Goal: Task Accomplishment & Management: Manage account settings

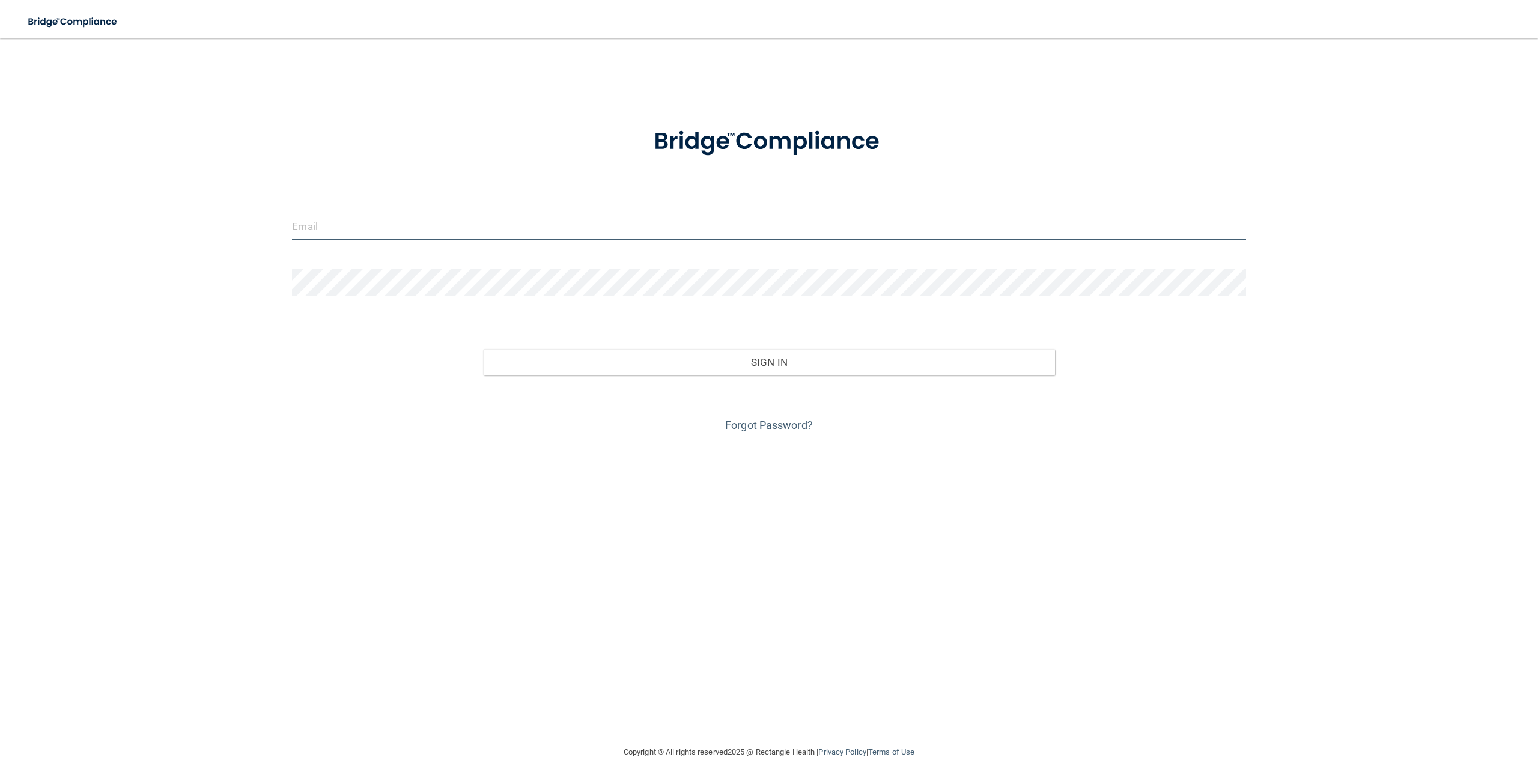
click at [341, 216] on input "email" at bounding box center [769, 226] width 953 height 27
type input "[EMAIL_ADDRESS][DOMAIN_NAME]"
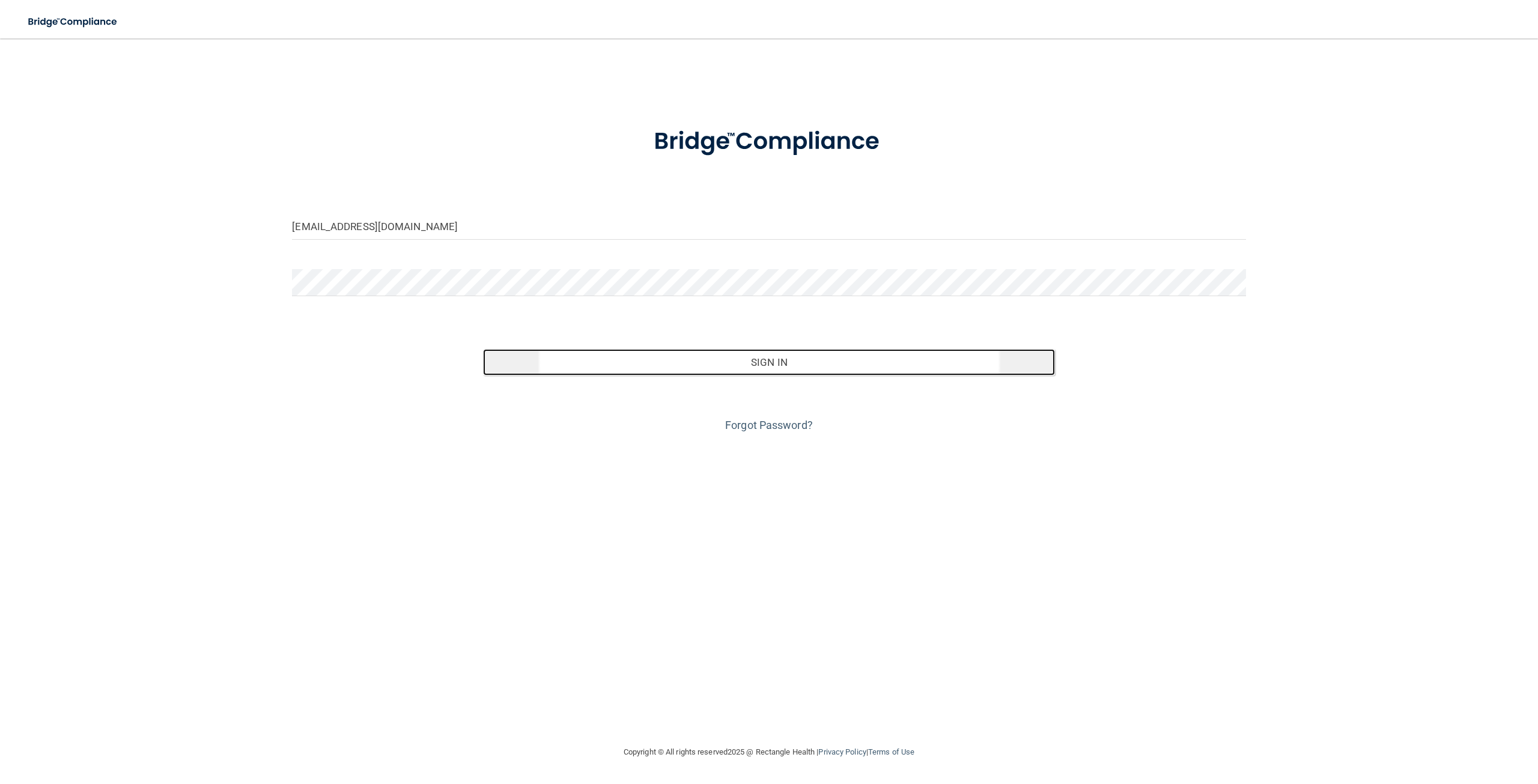
click at [773, 365] on button "Sign In" at bounding box center [769, 362] width 572 height 26
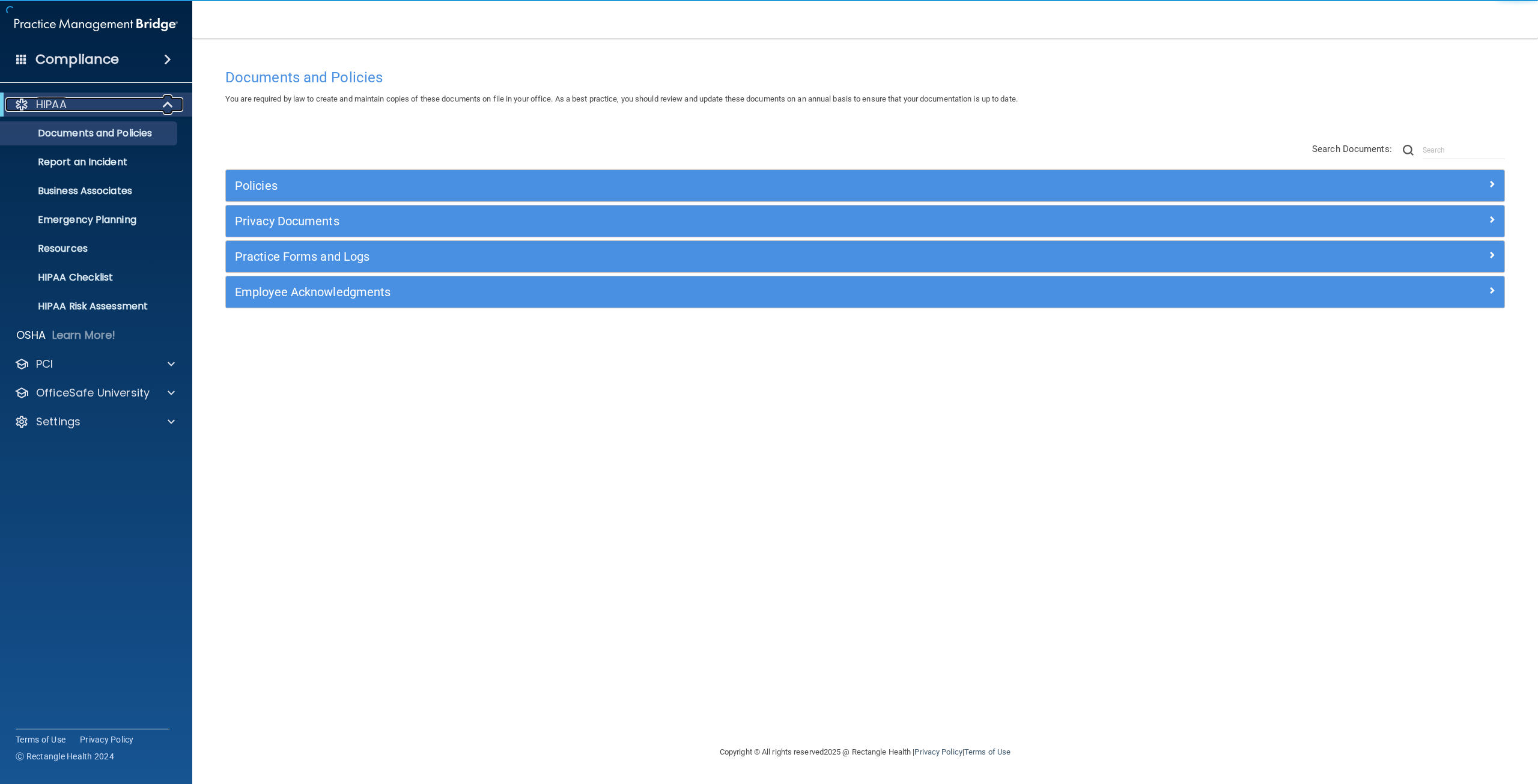
click at [169, 111] on span at bounding box center [169, 105] width 10 height 15
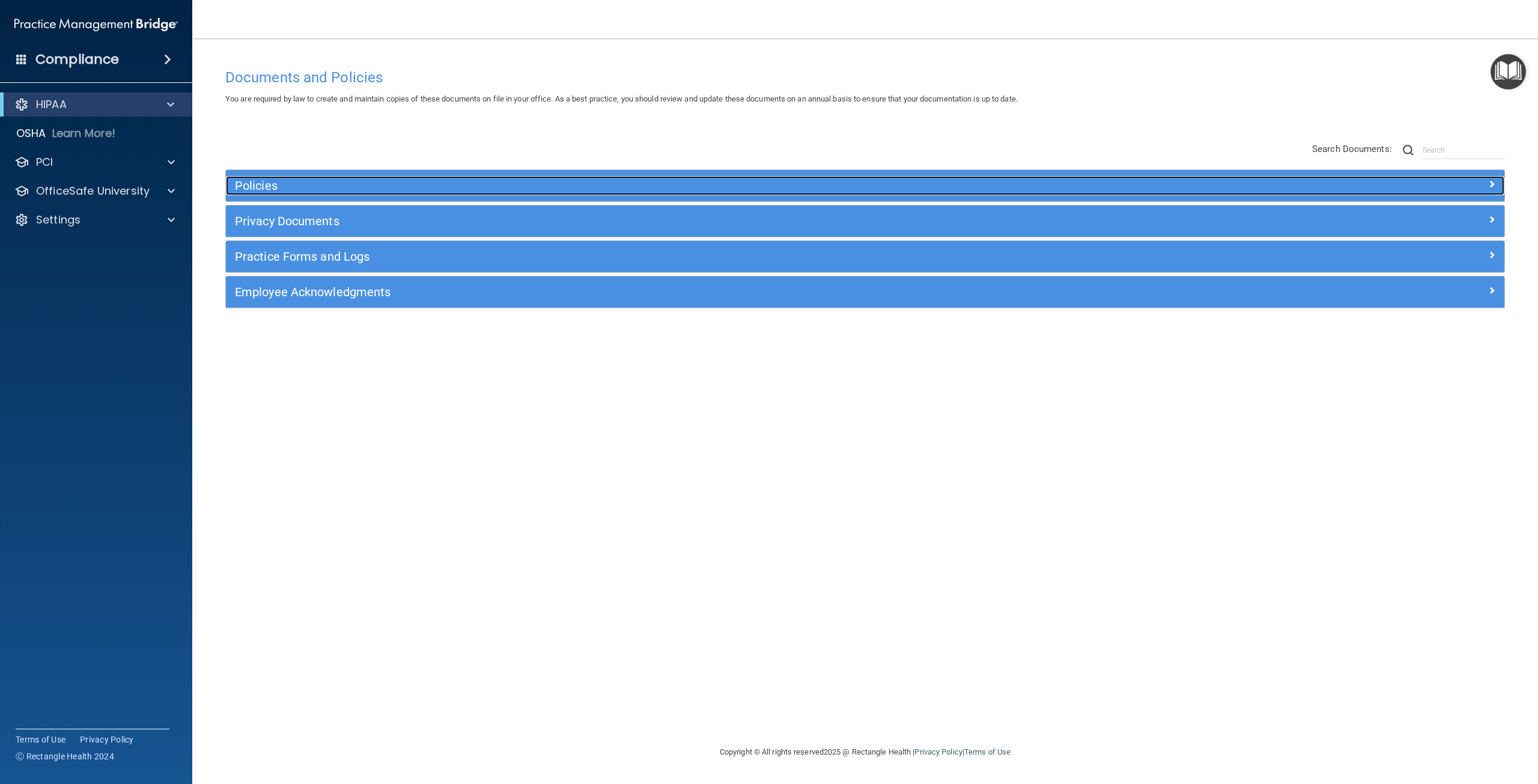
click at [635, 183] on h5 "Policies" at bounding box center [705, 186] width 941 height 14
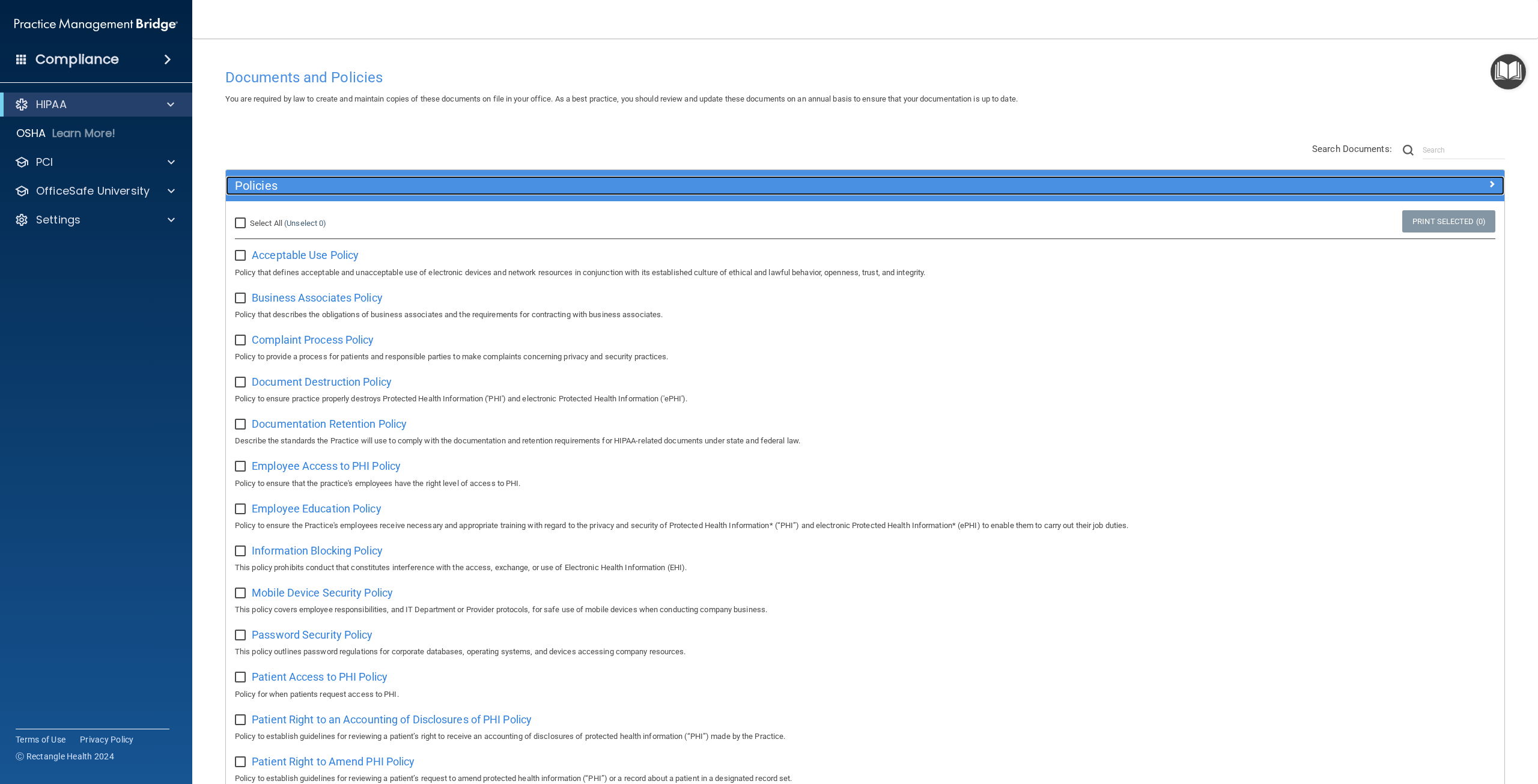
click at [360, 194] on div "Policies" at bounding box center [705, 186] width 958 height 20
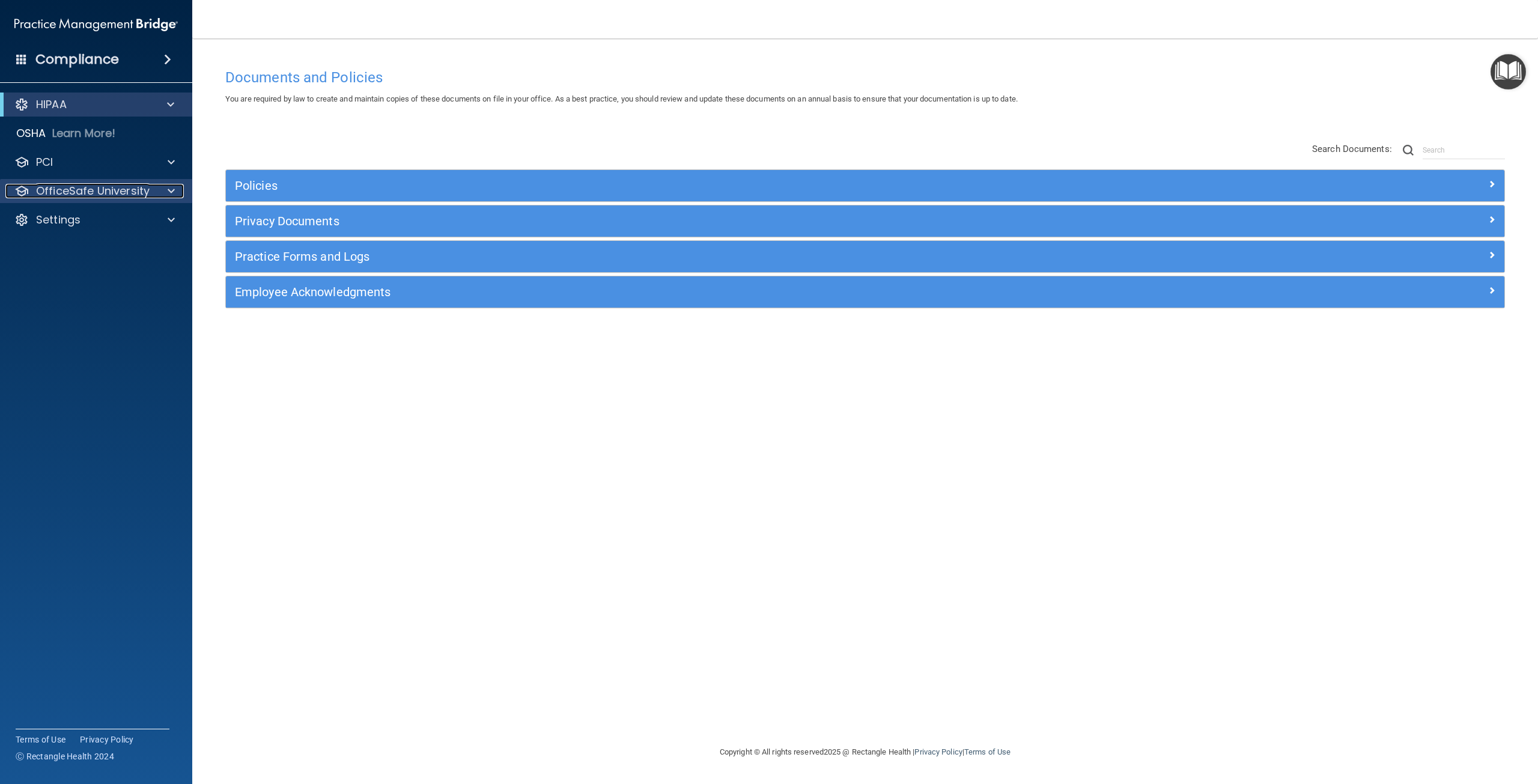
click at [58, 191] on p "OfficeSafe University" at bounding box center [93, 191] width 113 height 15
click at [79, 224] on p "HIPAA Training" at bounding box center [57, 220] width 99 height 12
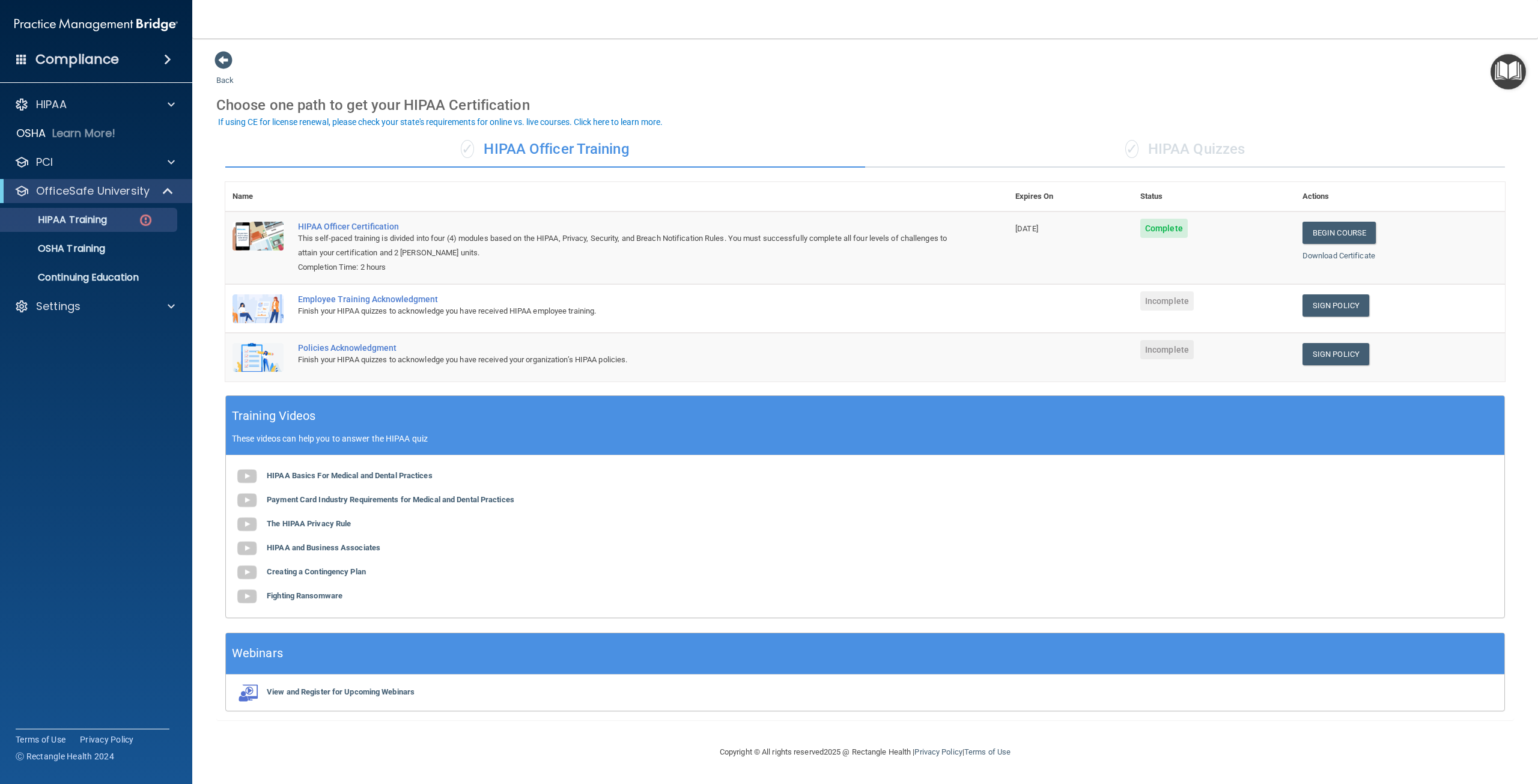
click at [1219, 148] on div "✓ HIPAA Quizzes" at bounding box center [1185, 150] width 639 height 36
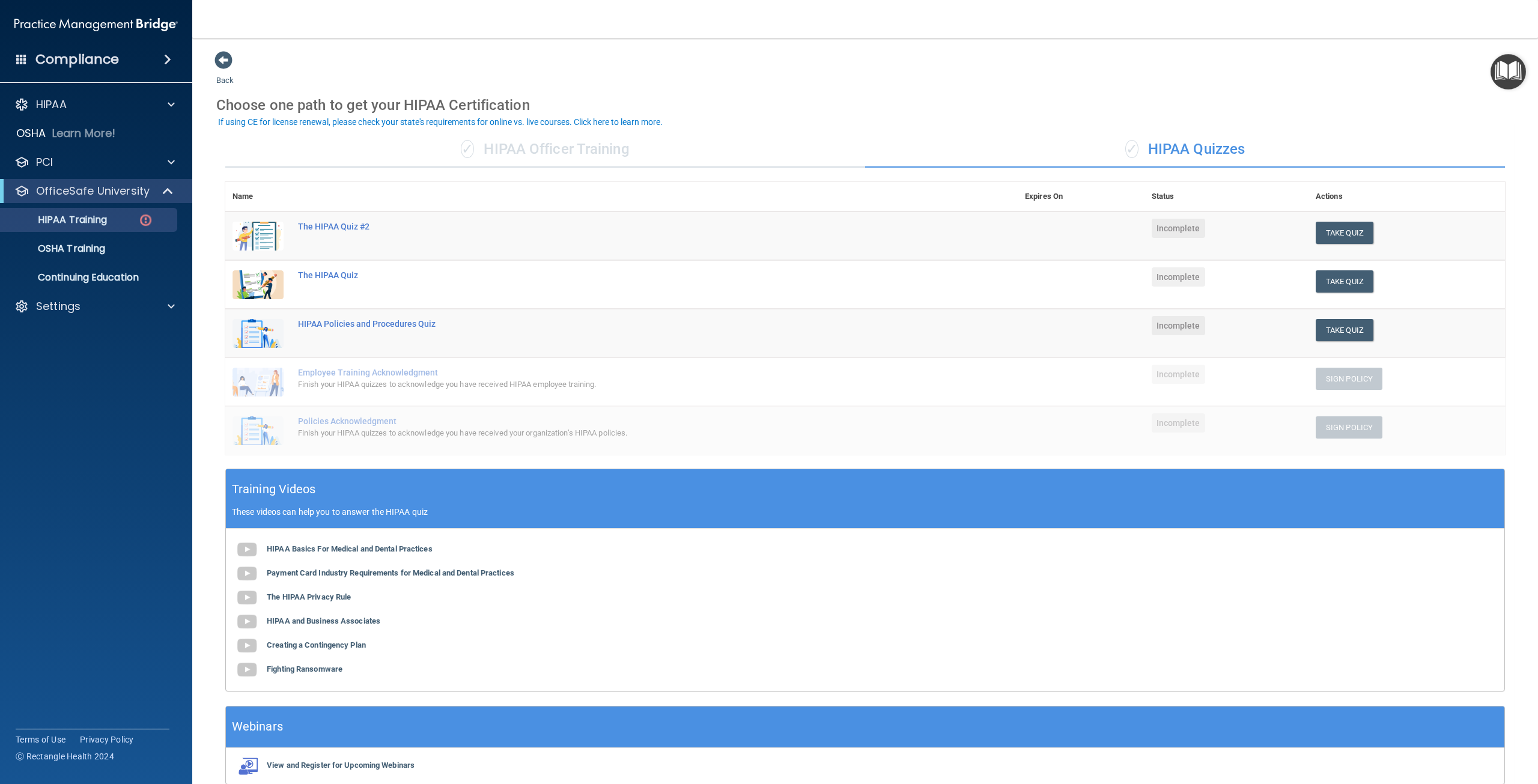
click at [604, 144] on div "✓ HIPAA Officer Training" at bounding box center [545, 150] width 639 height 36
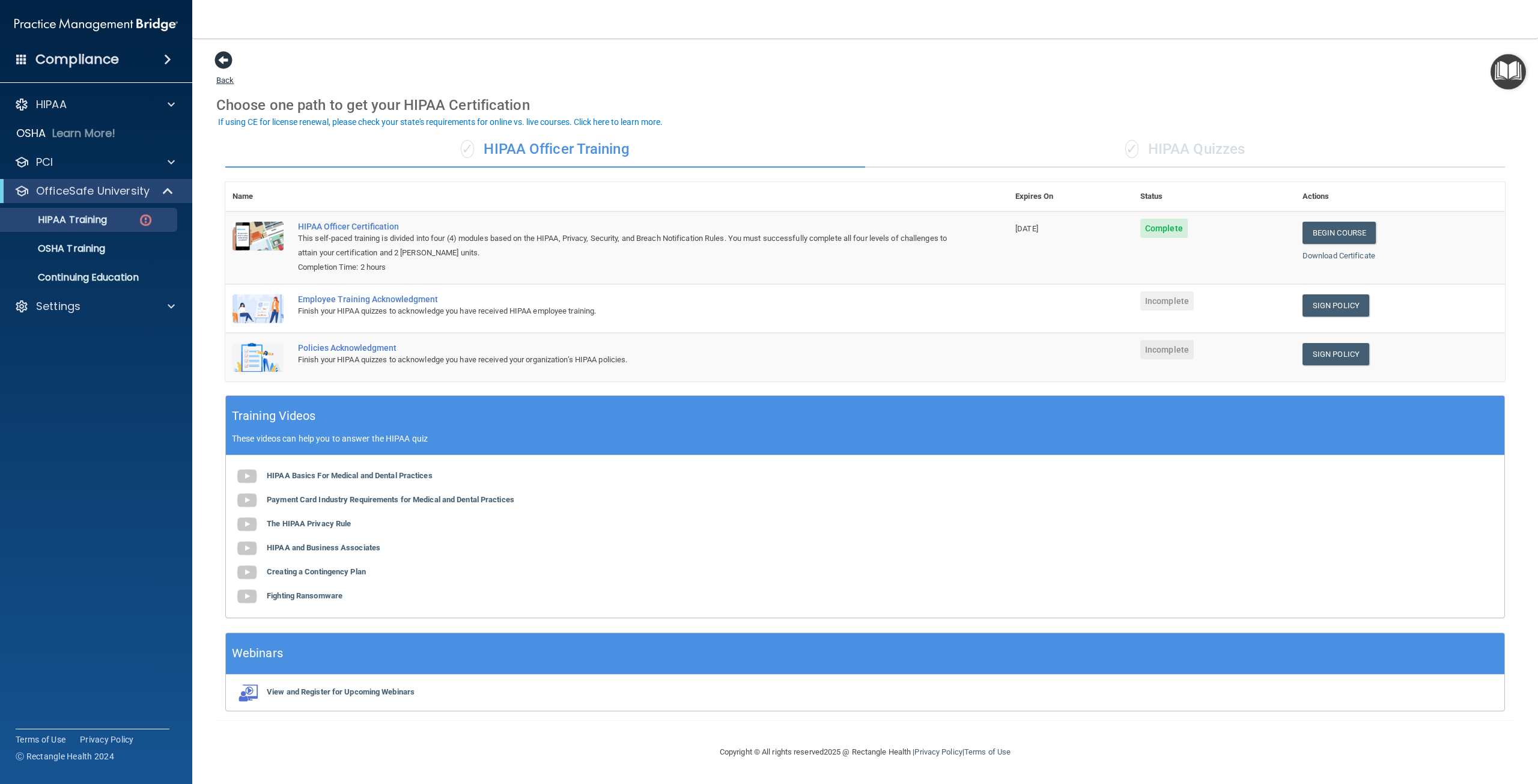
click at [219, 59] on span at bounding box center [223, 60] width 18 height 18
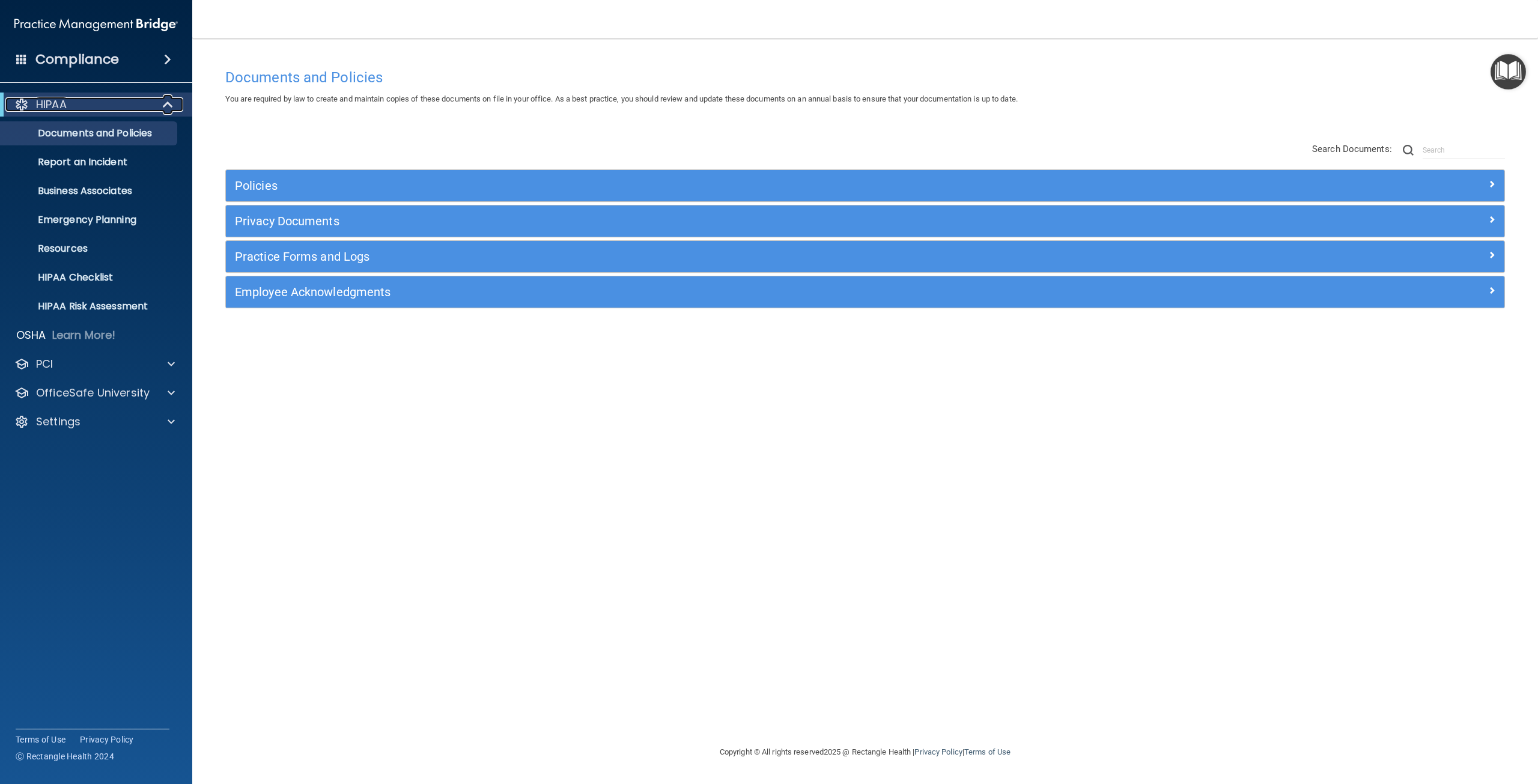
click at [166, 103] on span at bounding box center [169, 105] width 10 height 15
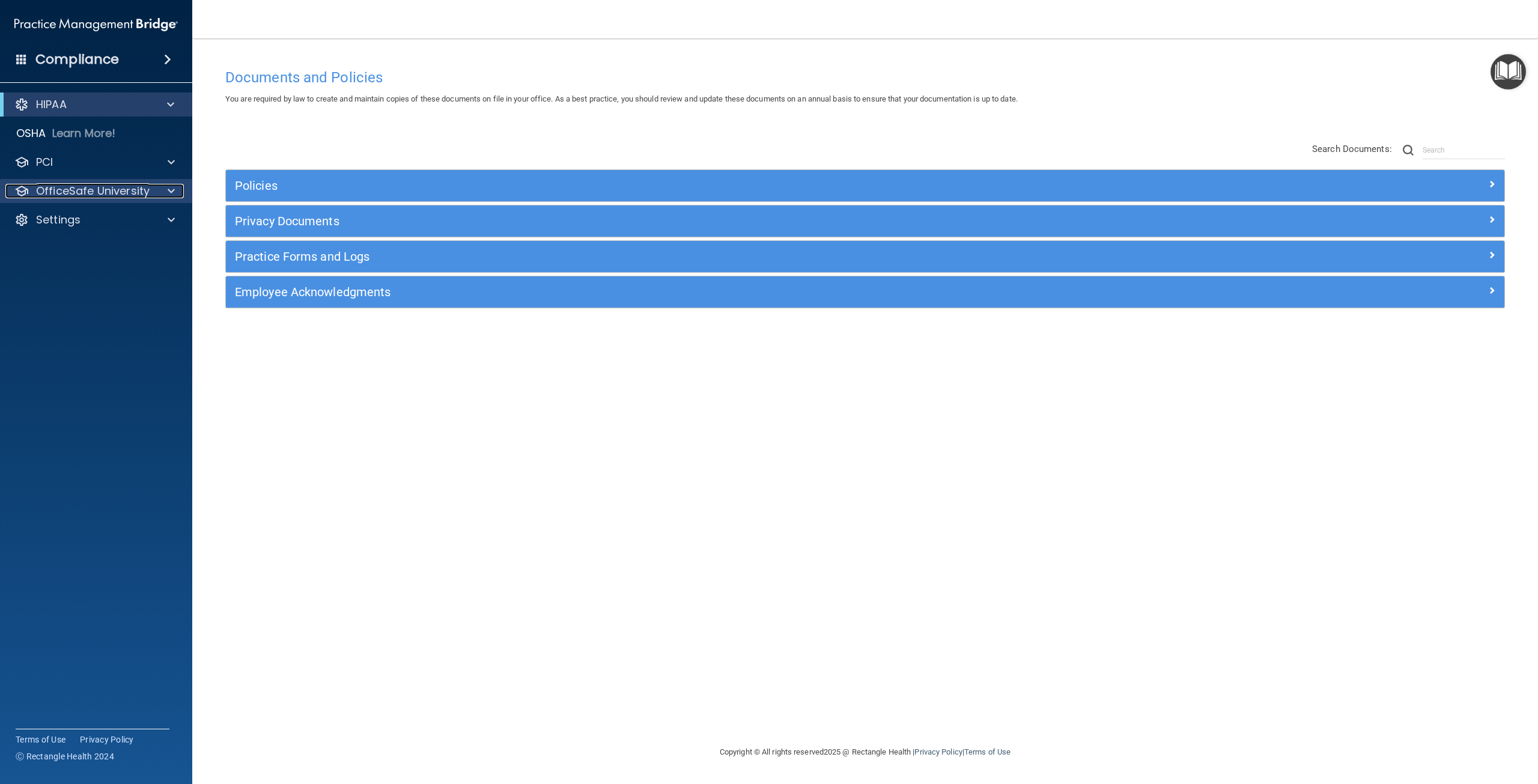
click at [168, 196] on span at bounding box center [170, 191] width 7 height 15
click at [120, 219] on div "HIPAA Training" at bounding box center [90, 220] width 164 height 12
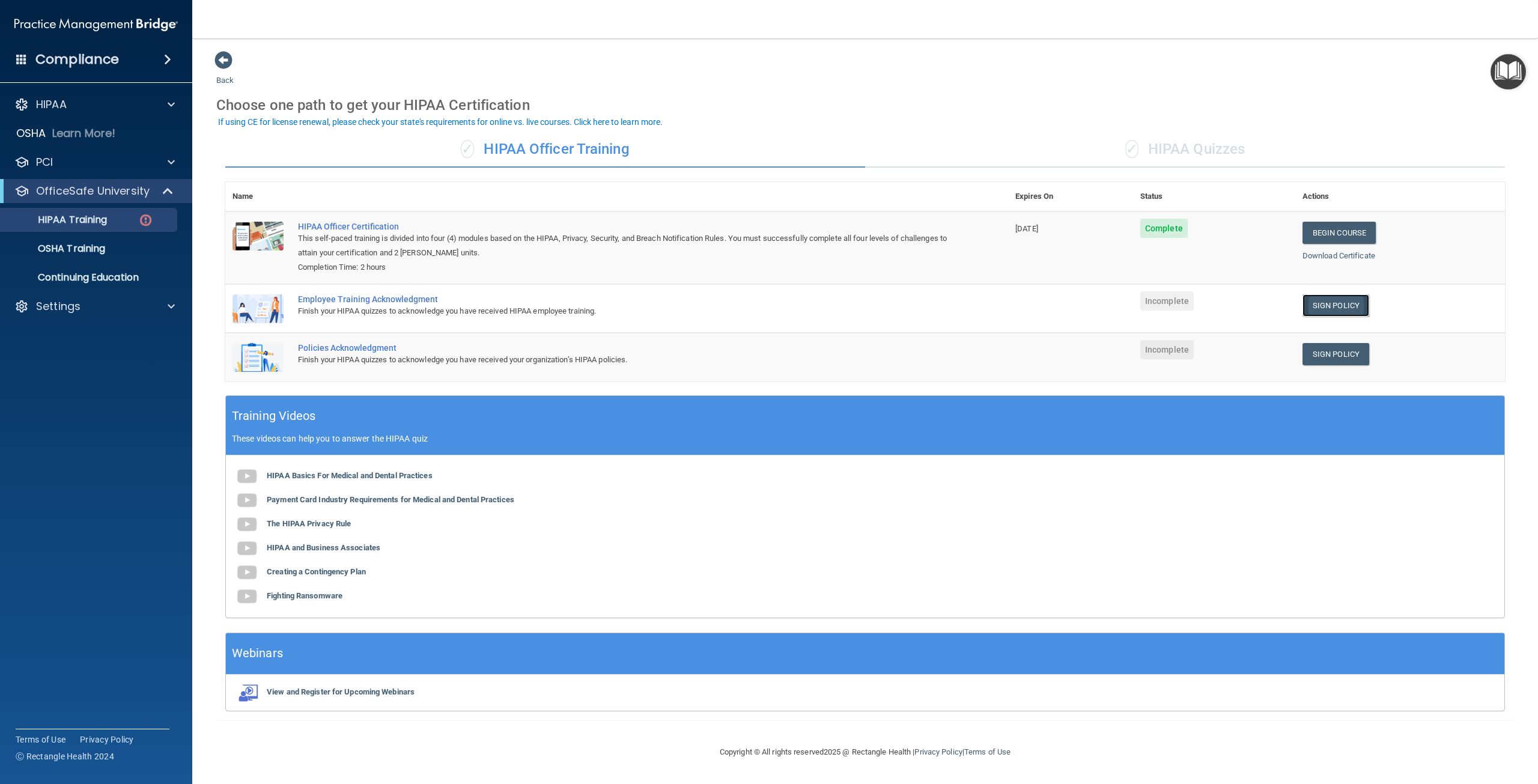
click at [1351, 309] on link "Sign Policy" at bounding box center [1336, 305] width 66 height 22
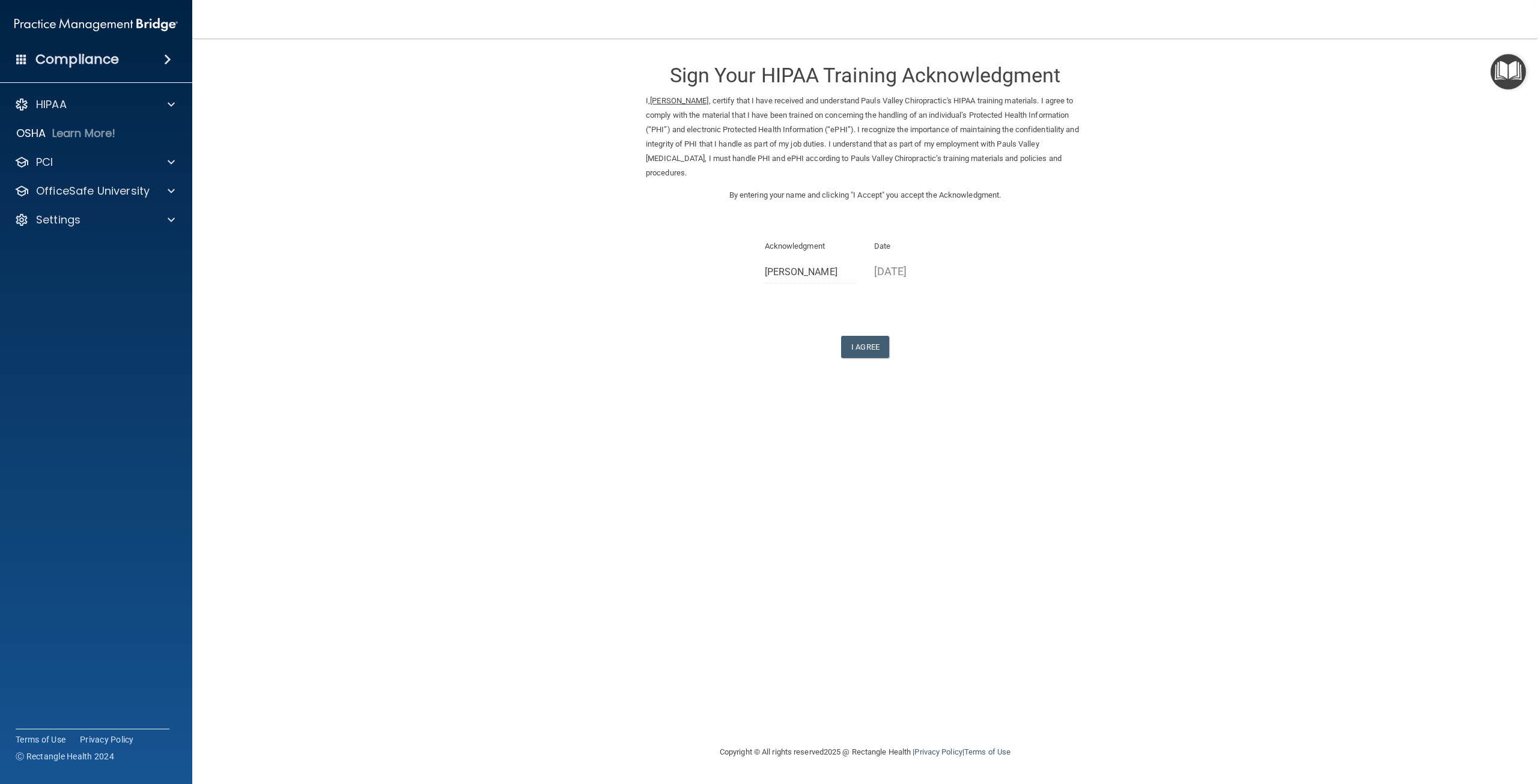
click at [907, 269] on p "[DATE]" at bounding box center [920, 271] width 92 height 20
click at [877, 342] on button "I Agree" at bounding box center [864, 346] width 48 height 22
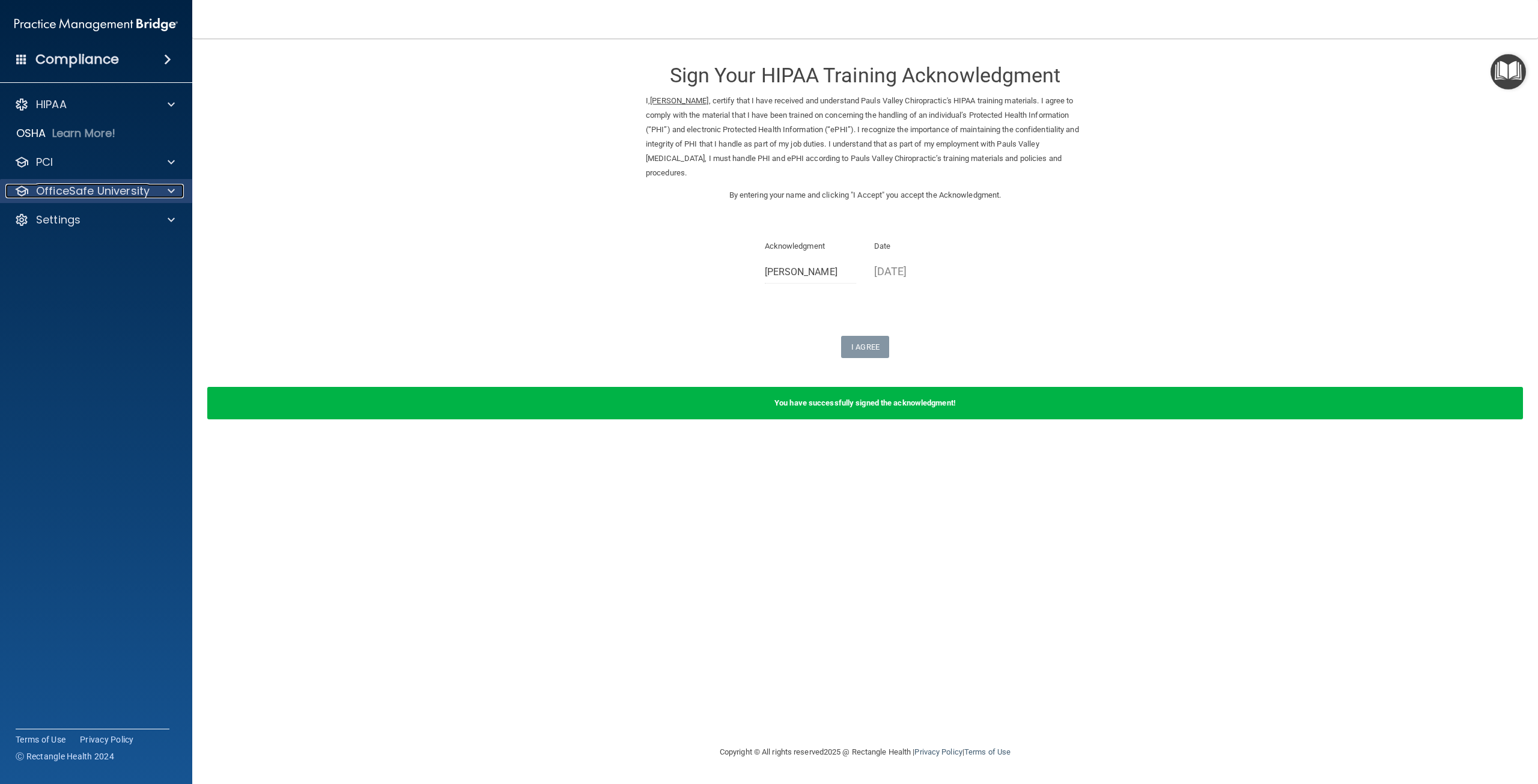
click at [163, 196] on div at bounding box center [169, 191] width 30 height 15
click at [135, 216] on div "HIPAA Training" at bounding box center [90, 220] width 164 height 12
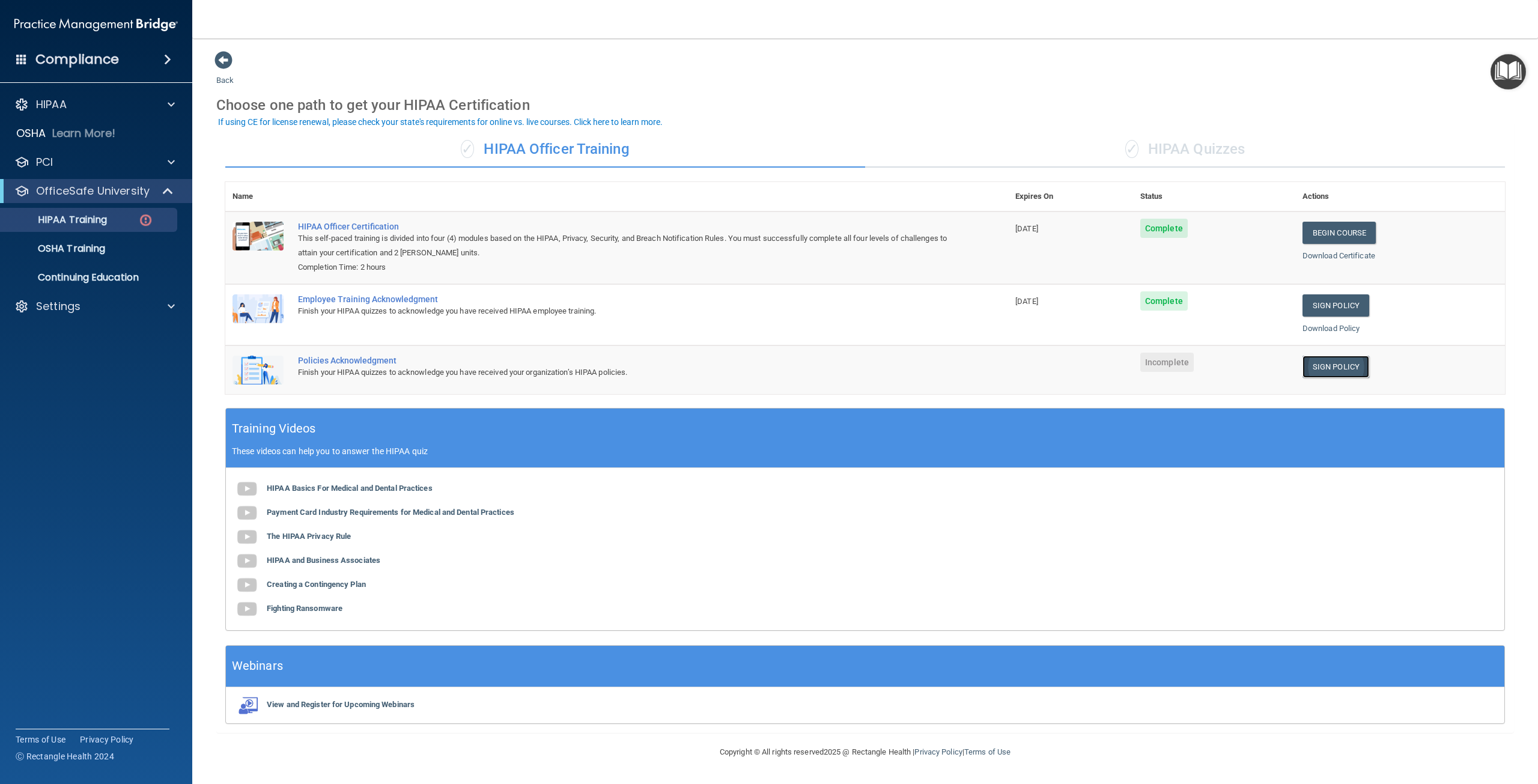
click at [1323, 363] on link "Sign Policy" at bounding box center [1336, 367] width 66 height 22
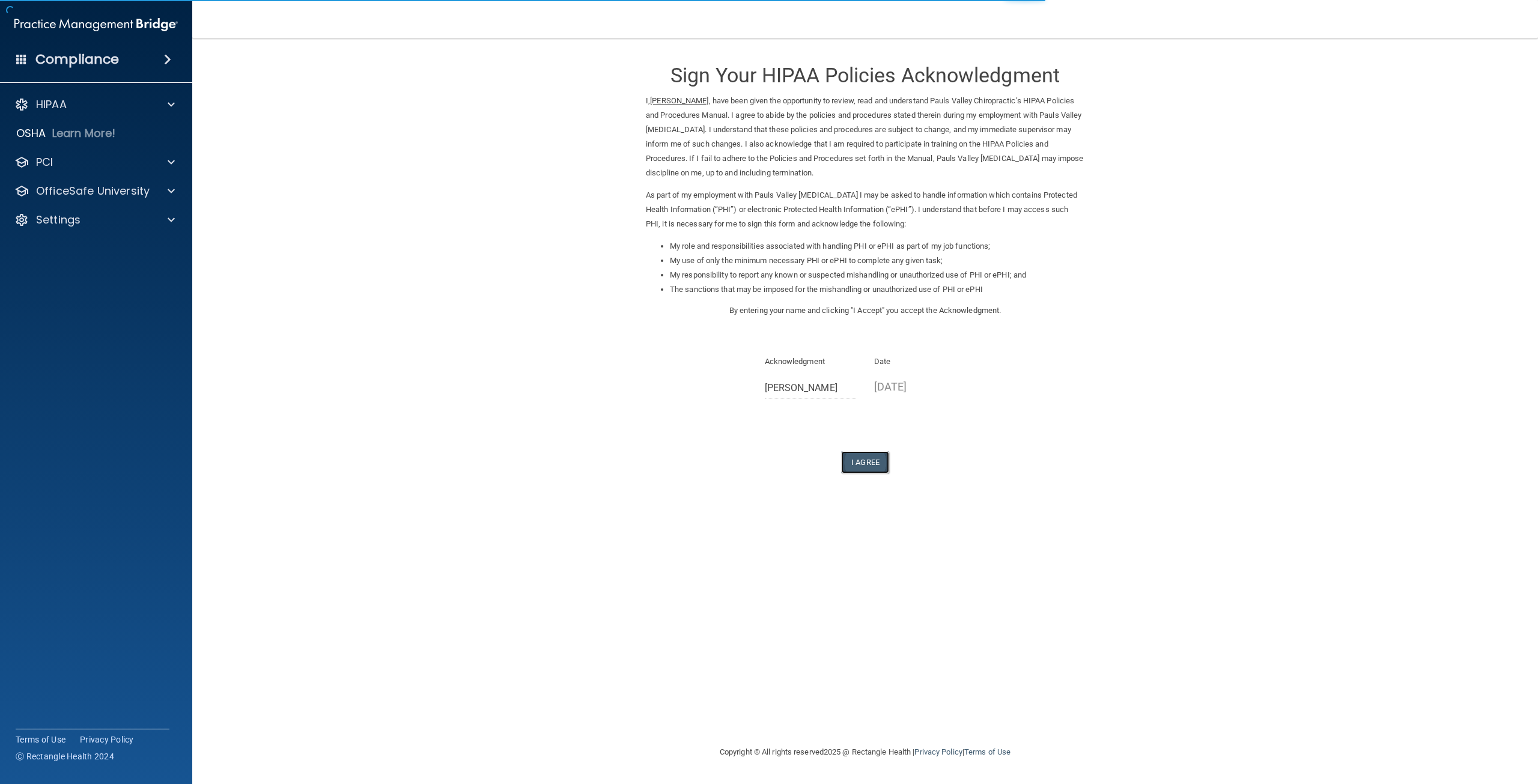
click at [870, 460] on button "I Agree" at bounding box center [864, 461] width 48 height 22
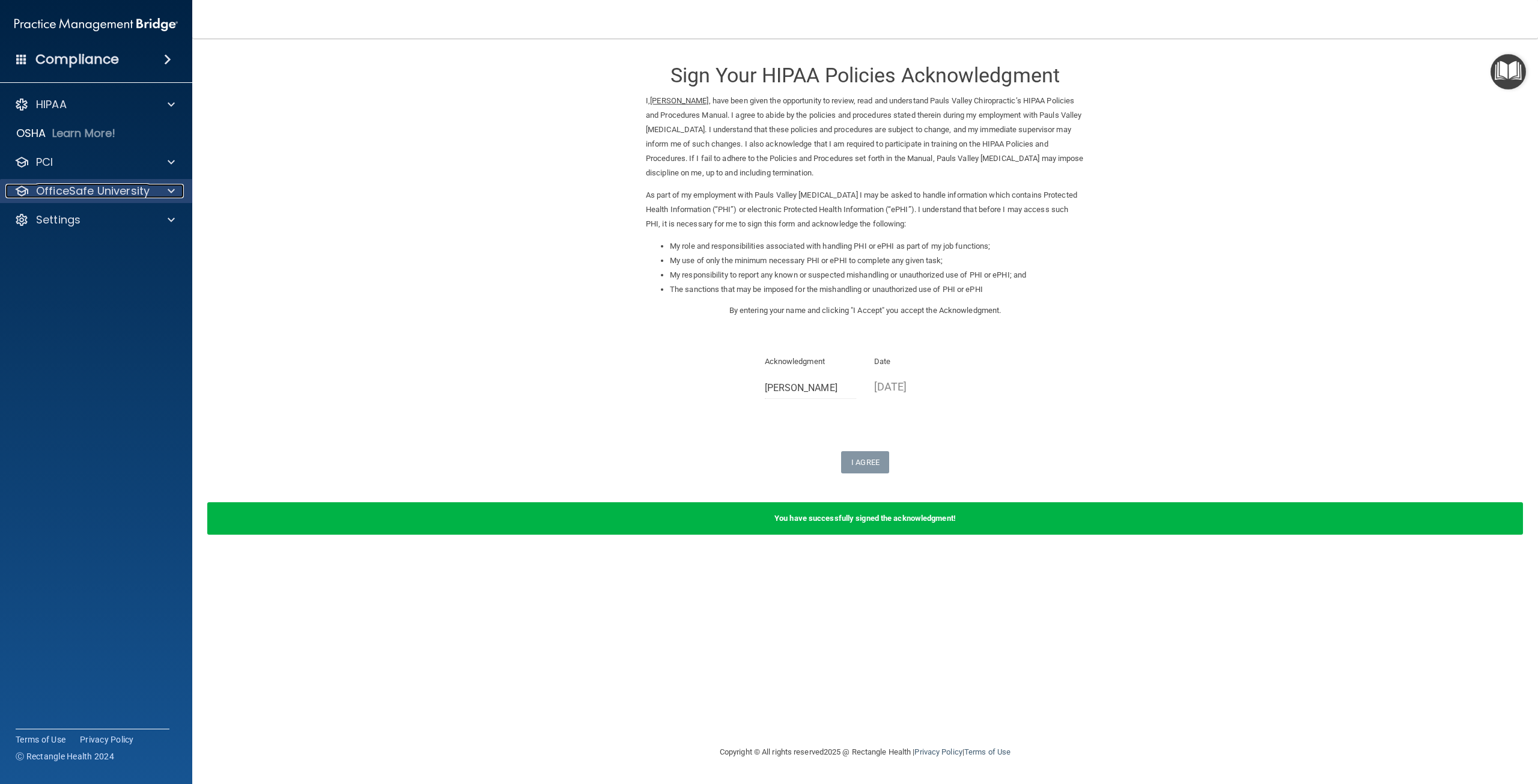
click at [154, 196] on div at bounding box center [169, 191] width 30 height 15
click at [143, 228] on link "HIPAA Training" at bounding box center [83, 220] width 190 height 24
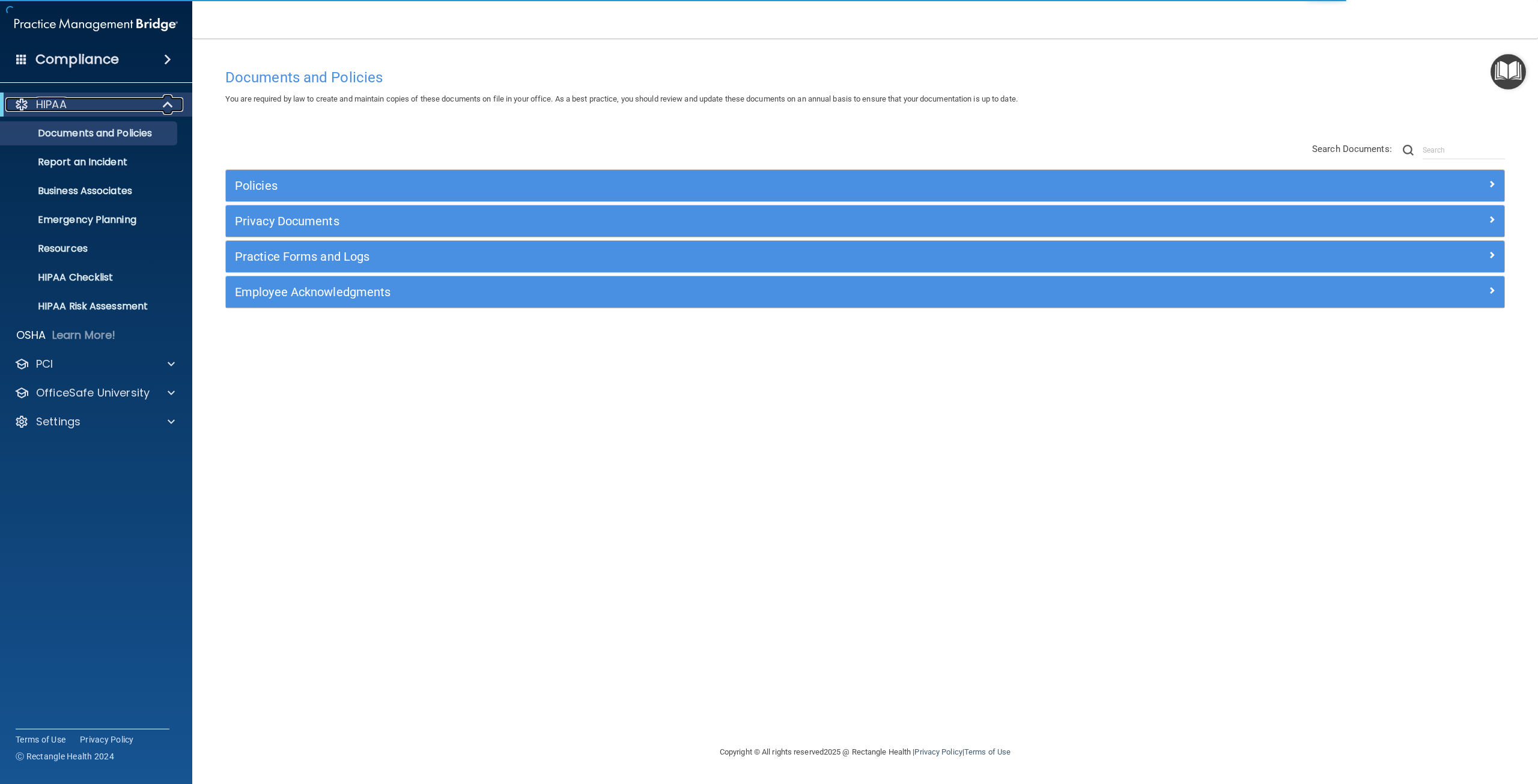
click at [158, 104] on div at bounding box center [168, 105] width 29 height 15
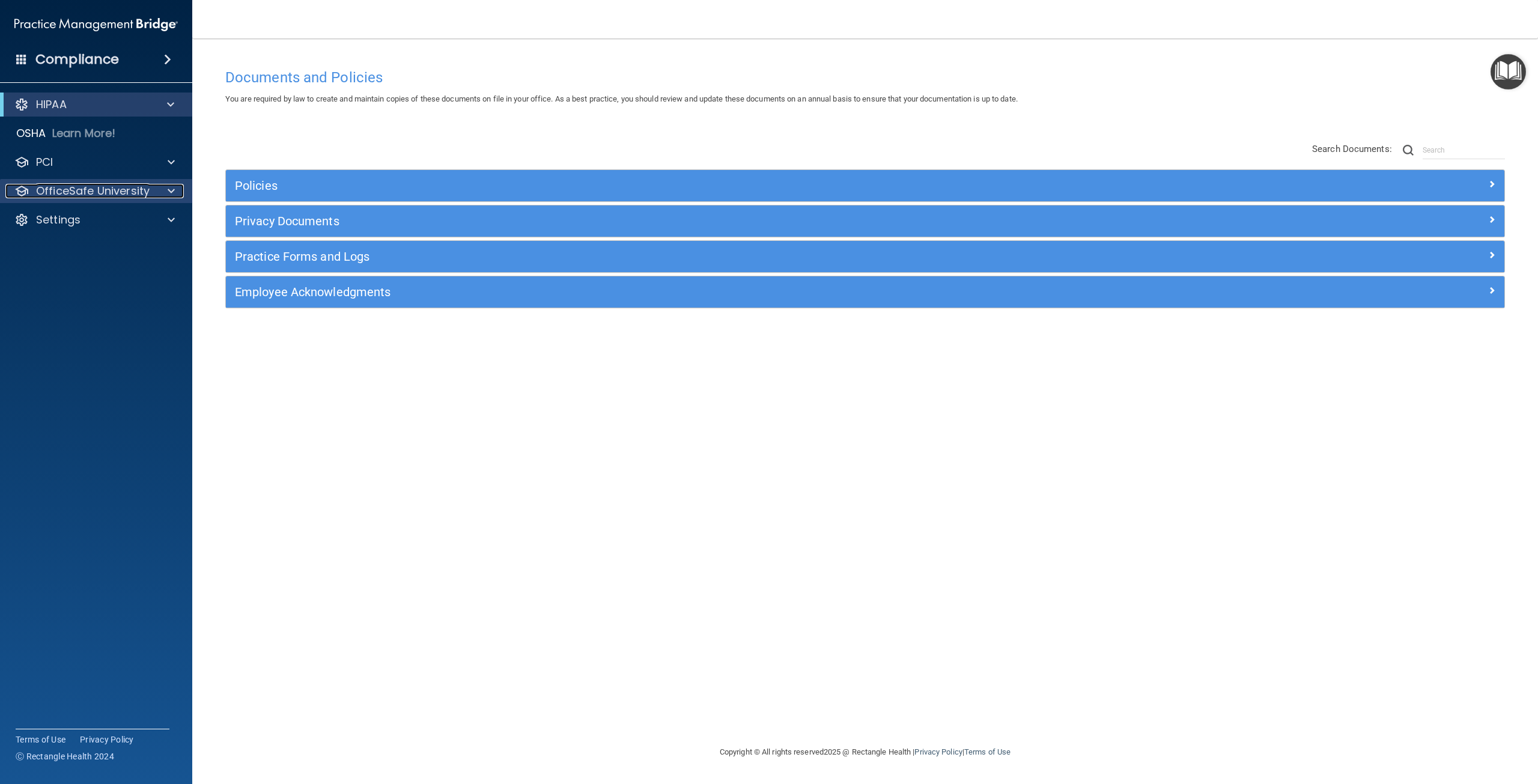
click at [170, 190] on span at bounding box center [170, 191] width 7 height 15
click at [124, 220] on div "HIPAA Training" at bounding box center [90, 220] width 164 height 12
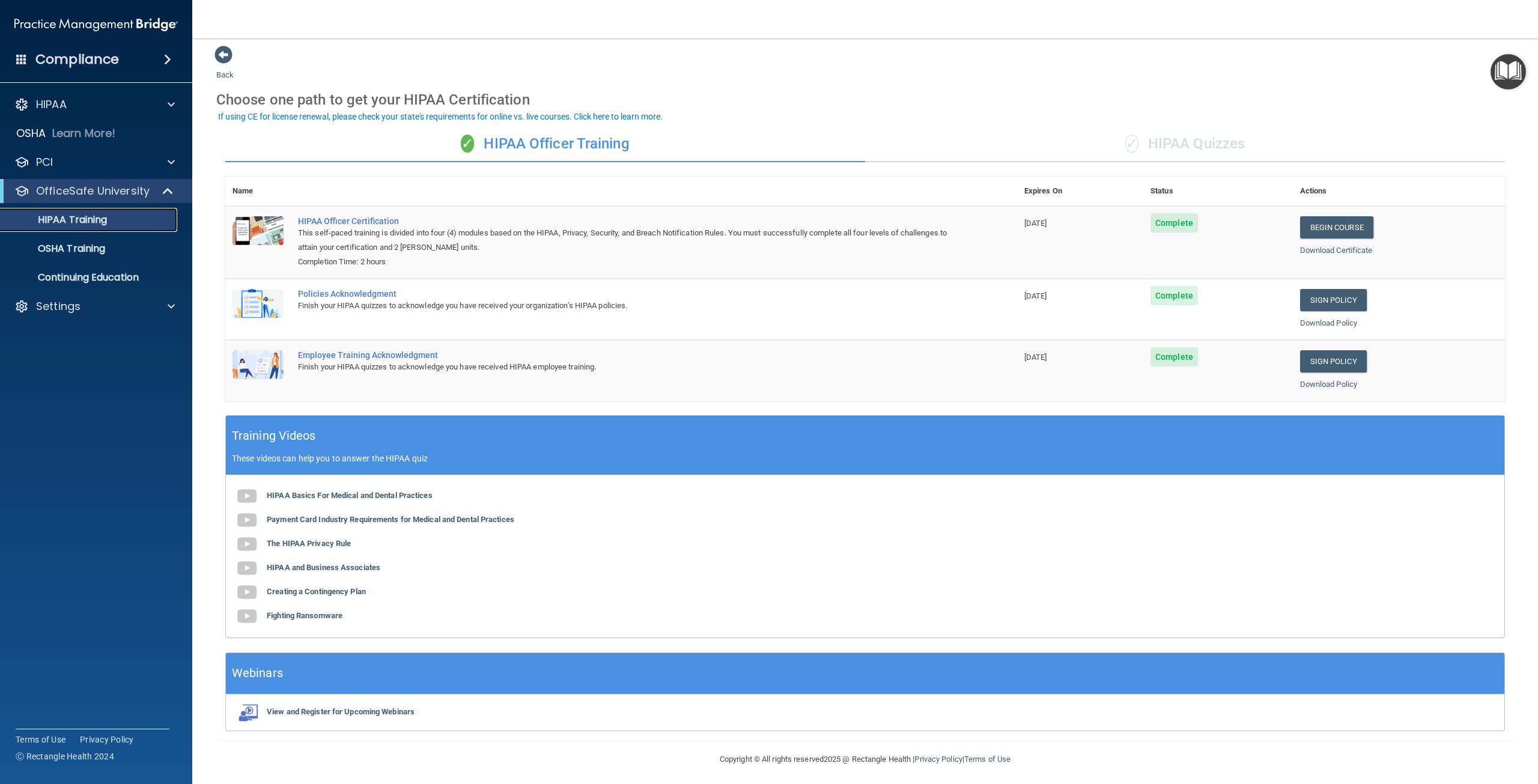
scroll to position [7, 0]
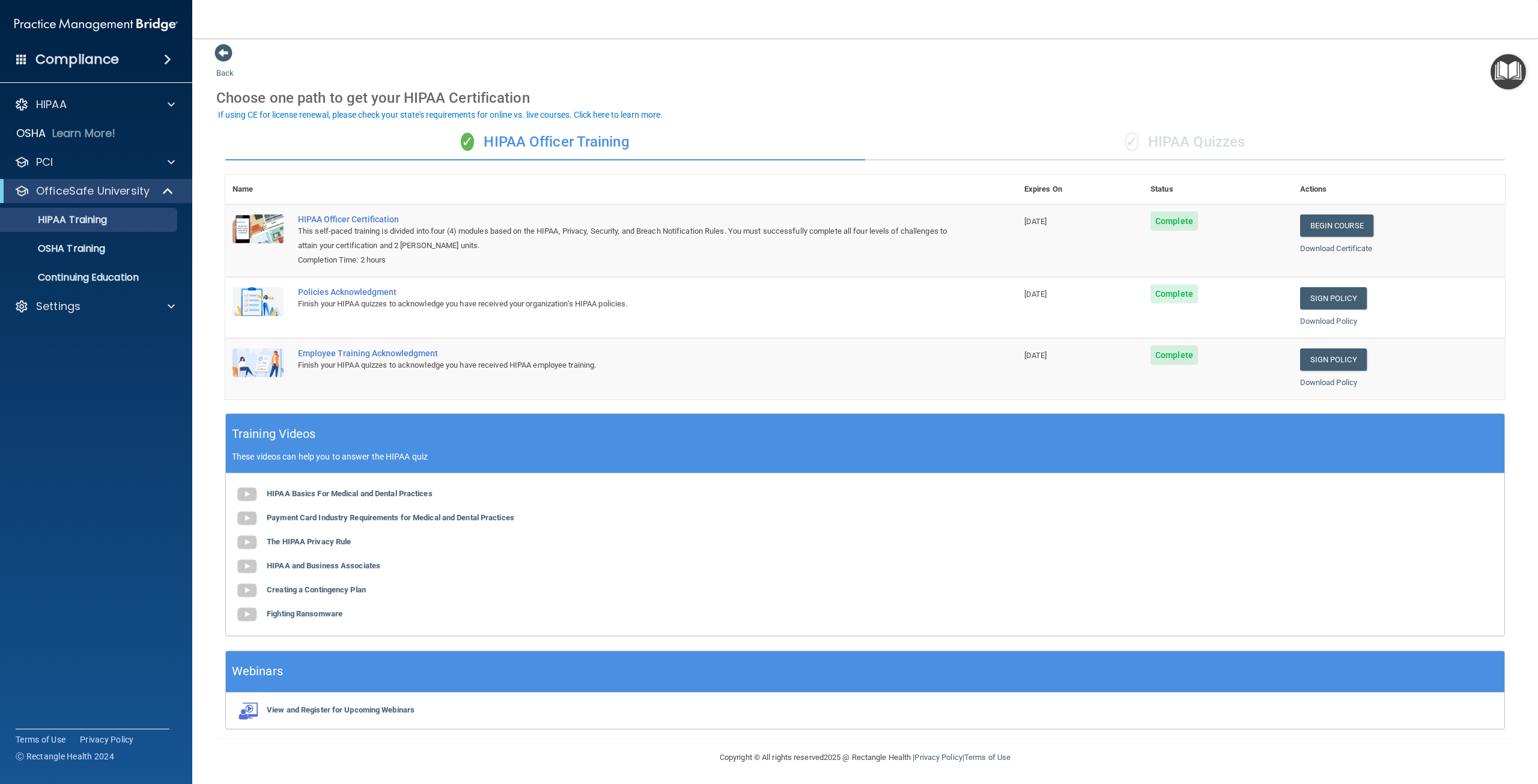
click at [1173, 149] on div "✓ HIPAA Quizzes" at bounding box center [1185, 142] width 639 height 36
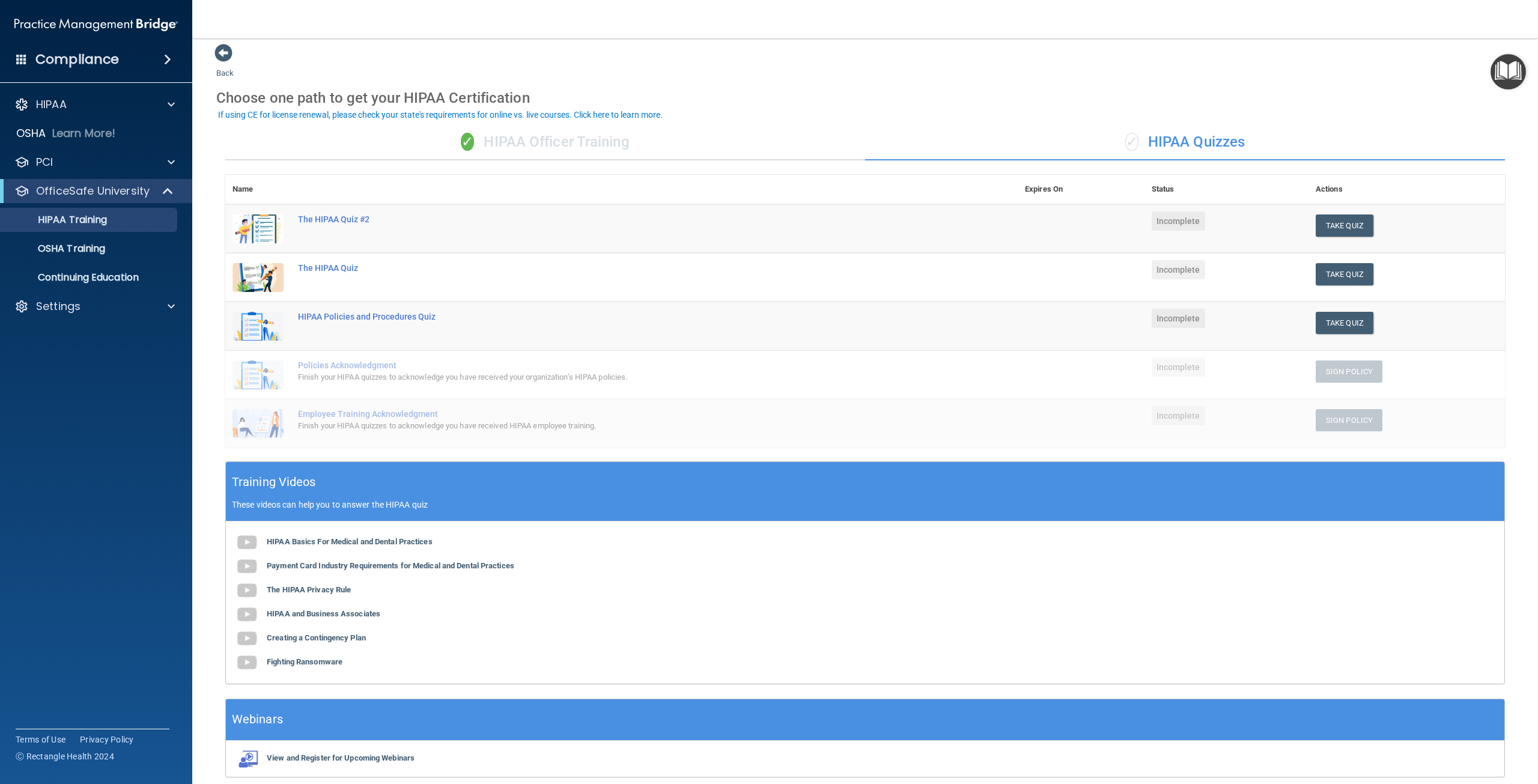
click at [576, 151] on div "✓ HIPAA Officer Training" at bounding box center [545, 142] width 639 height 36
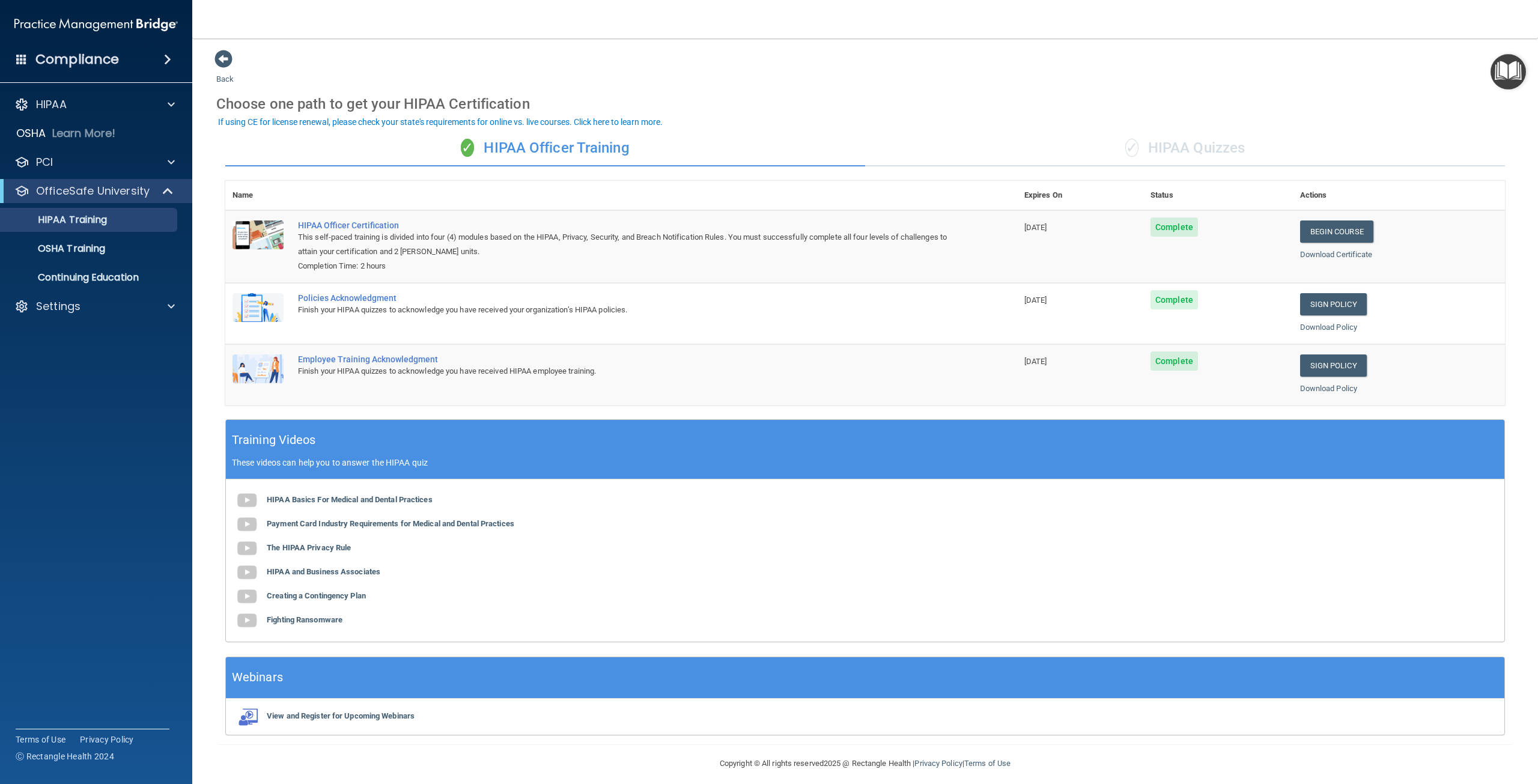
scroll to position [0, 0]
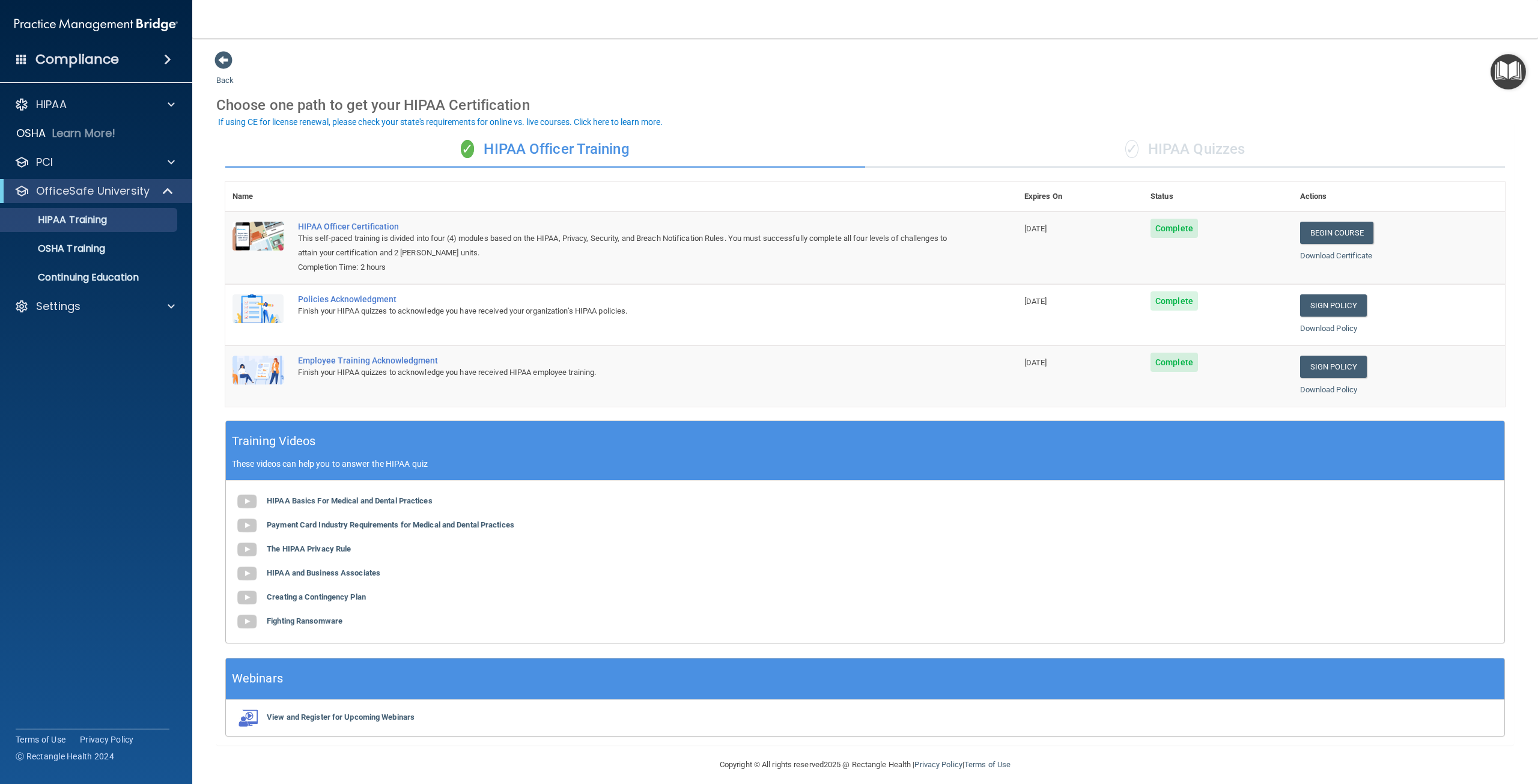
click at [1184, 140] on div "✓ HIPAA Quizzes" at bounding box center [1185, 150] width 639 height 36
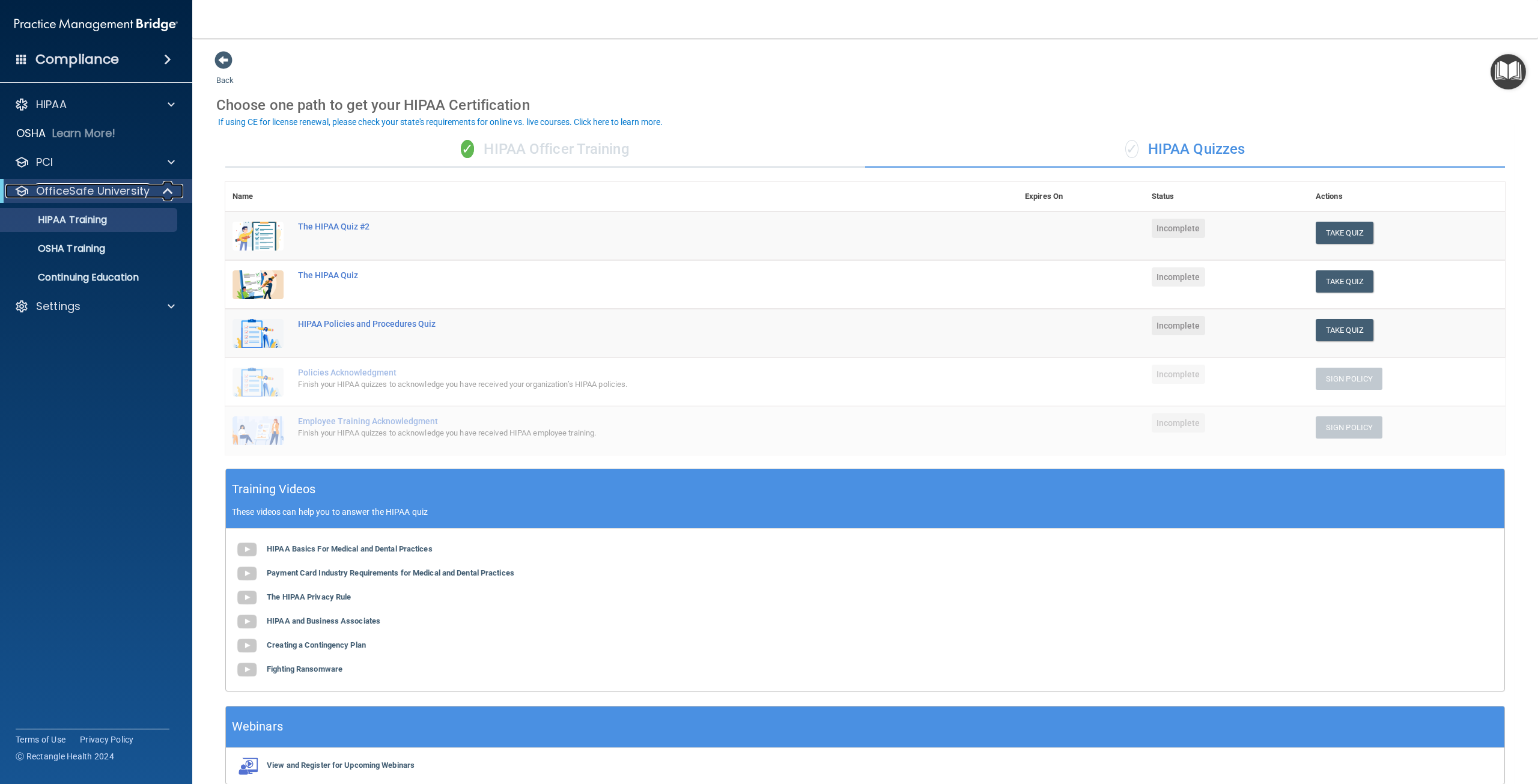
click at [170, 191] on span at bounding box center [169, 191] width 10 height 15
click at [227, 64] on span at bounding box center [223, 60] width 18 height 18
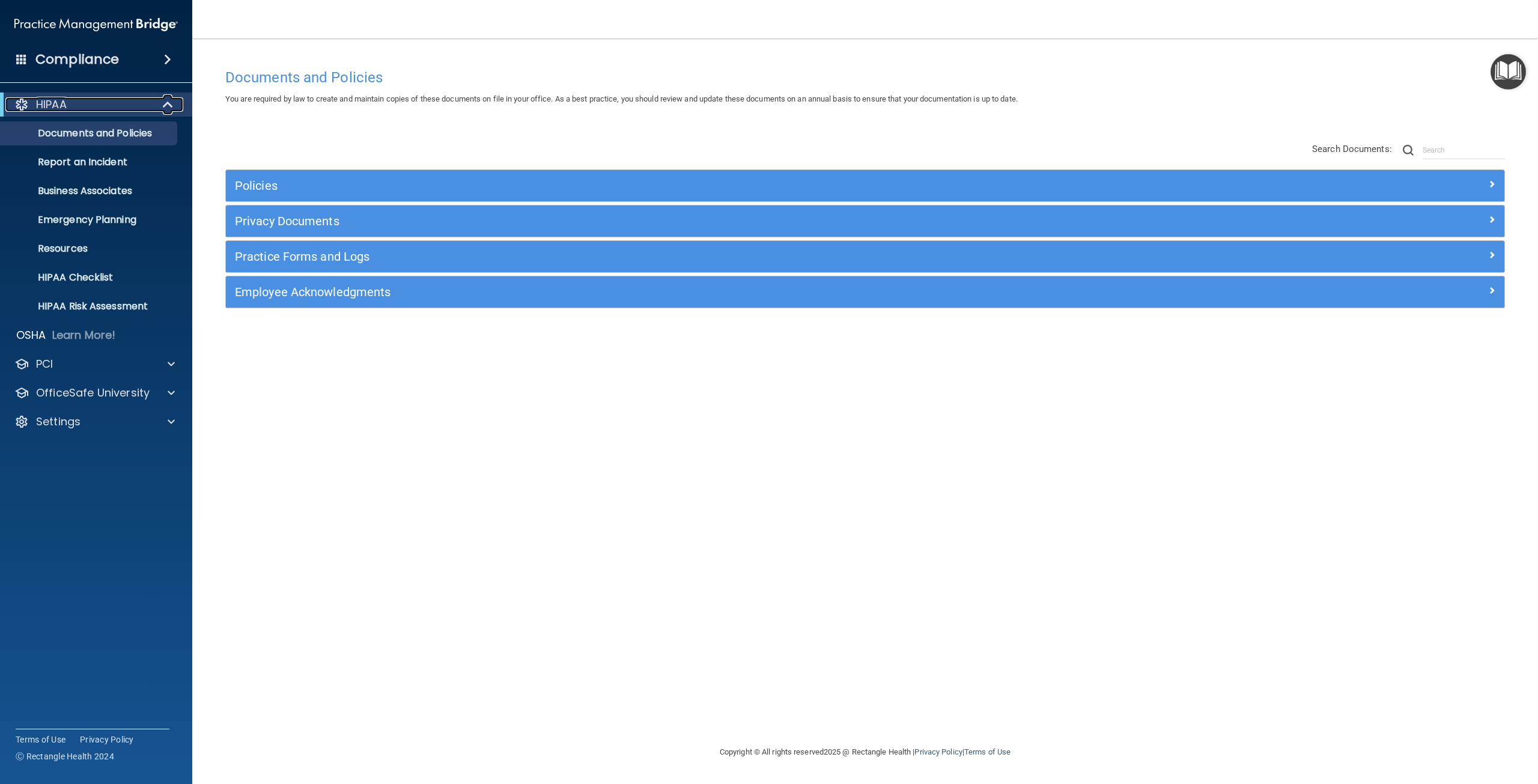
click at [166, 104] on span at bounding box center [169, 105] width 10 height 15
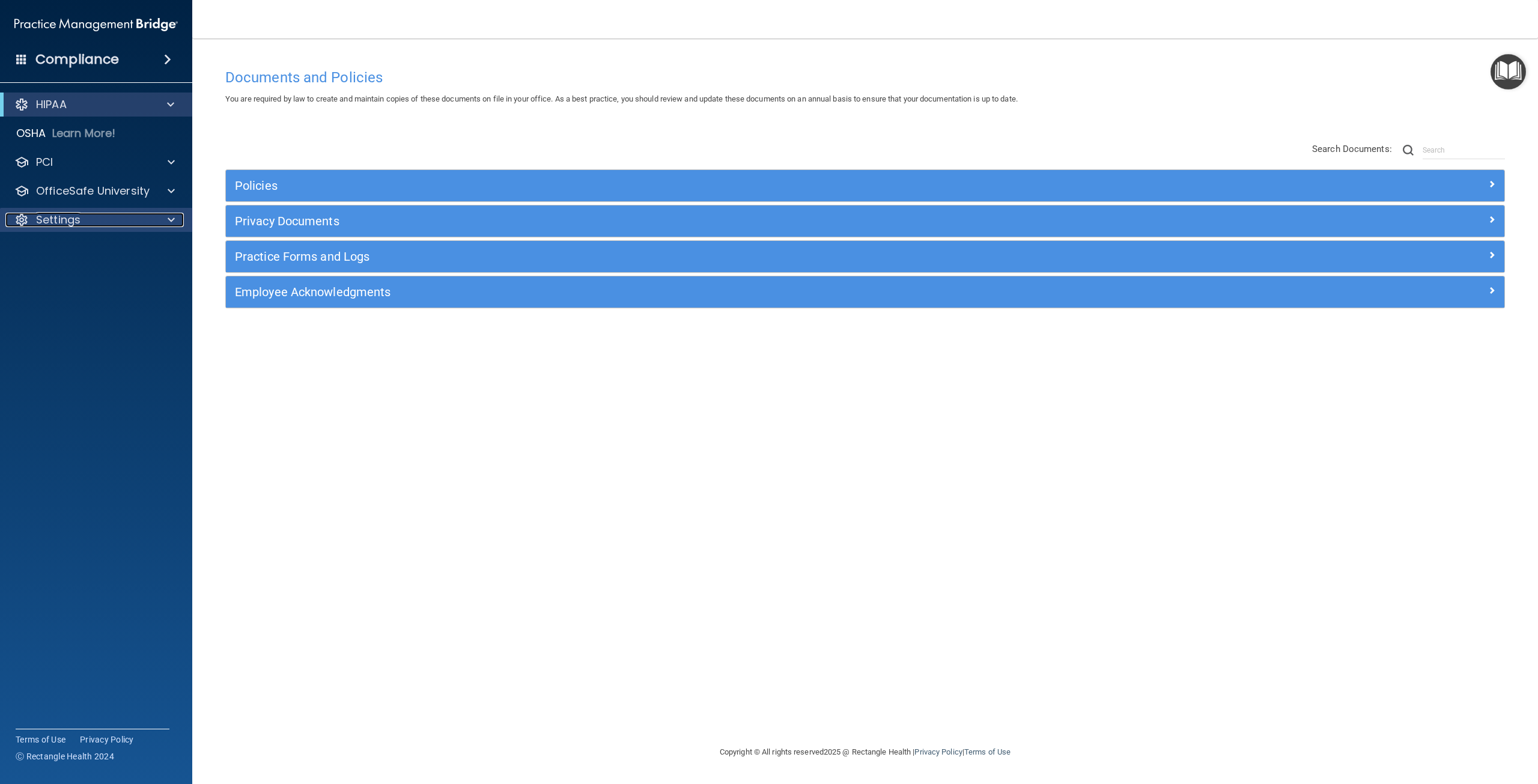
click at [173, 221] on span at bounding box center [170, 219] width 7 height 15
click at [127, 252] on p "My Account" at bounding box center [90, 248] width 164 height 12
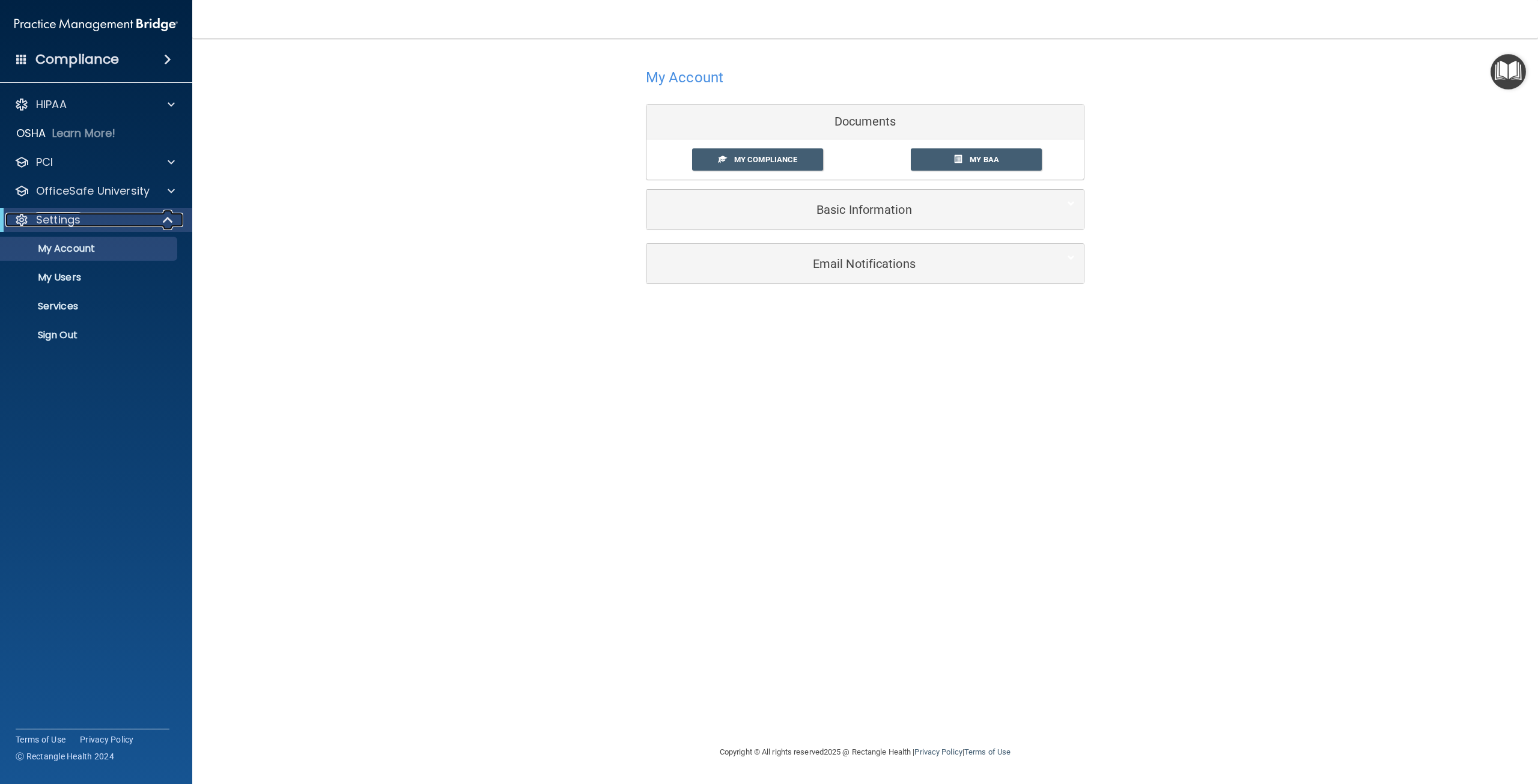
click at [164, 218] on span at bounding box center [169, 219] width 10 height 15
click at [90, 54] on h4 "Compliance" at bounding box center [76, 59] width 83 height 17
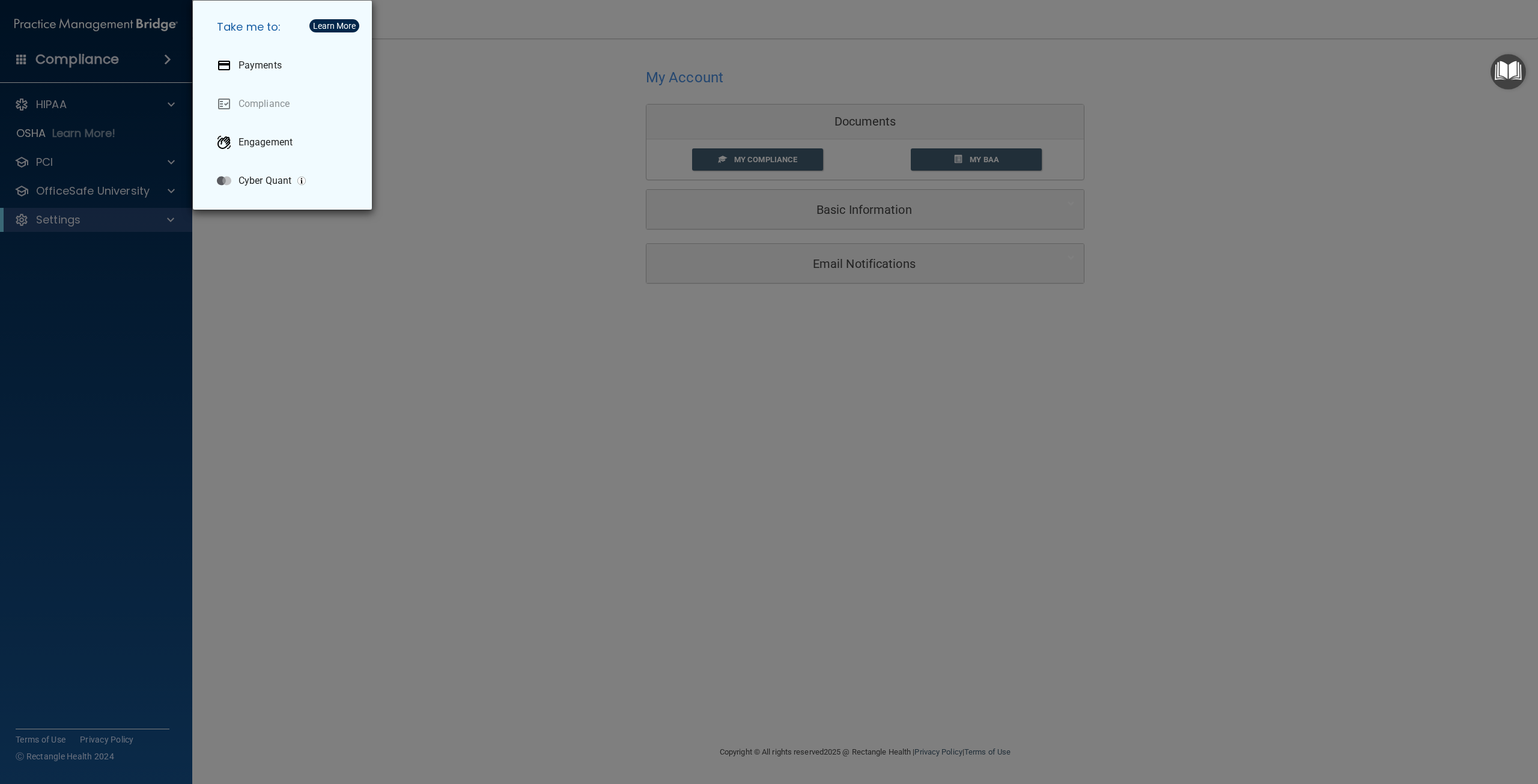
click at [103, 113] on div "Take me to: Payments Compliance Engagement Cyber Quant" at bounding box center [769, 392] width 1538 height 784
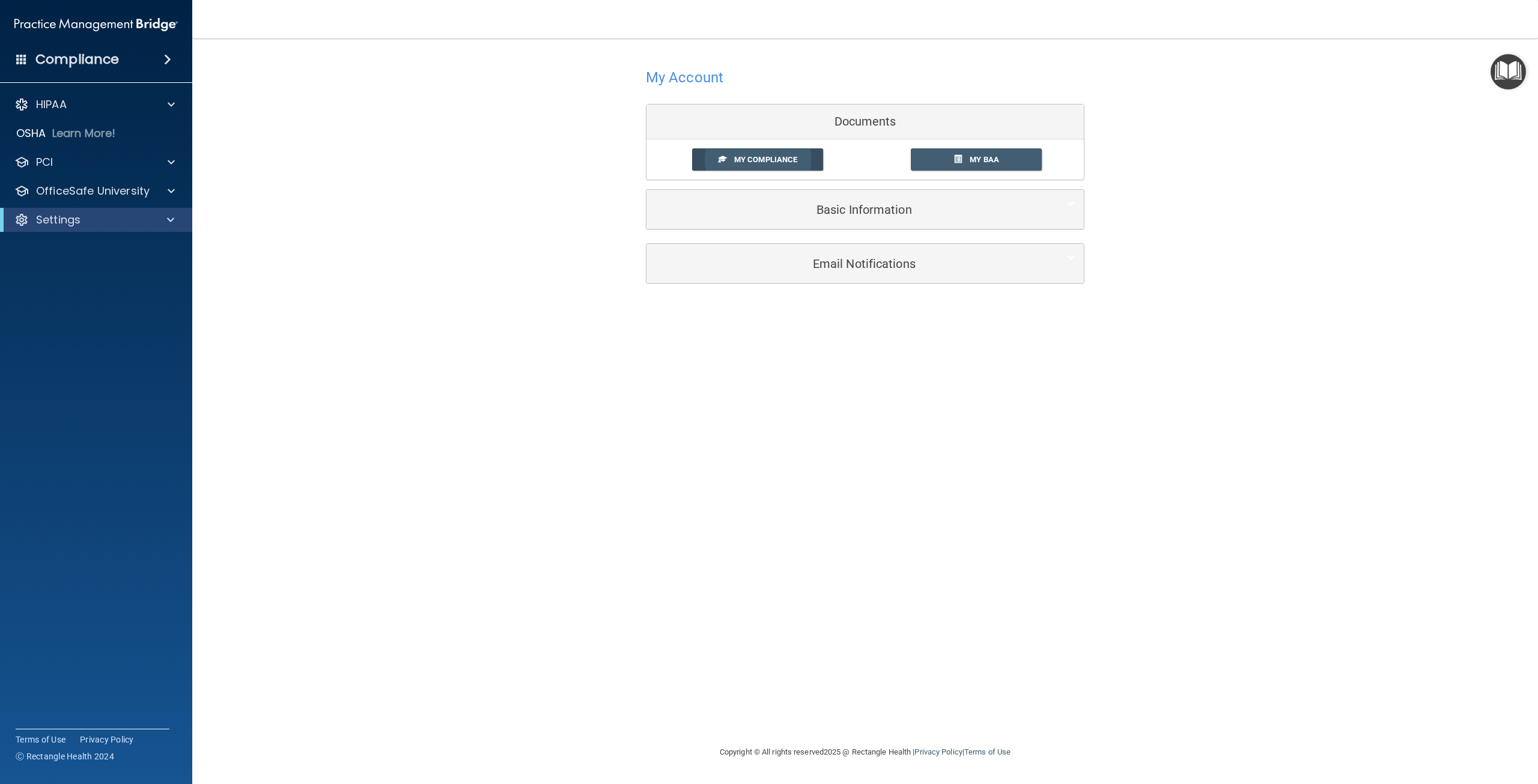
click at [762, 159] on span "My Compliance" at bounding box center [766, 158] width 64 height 9
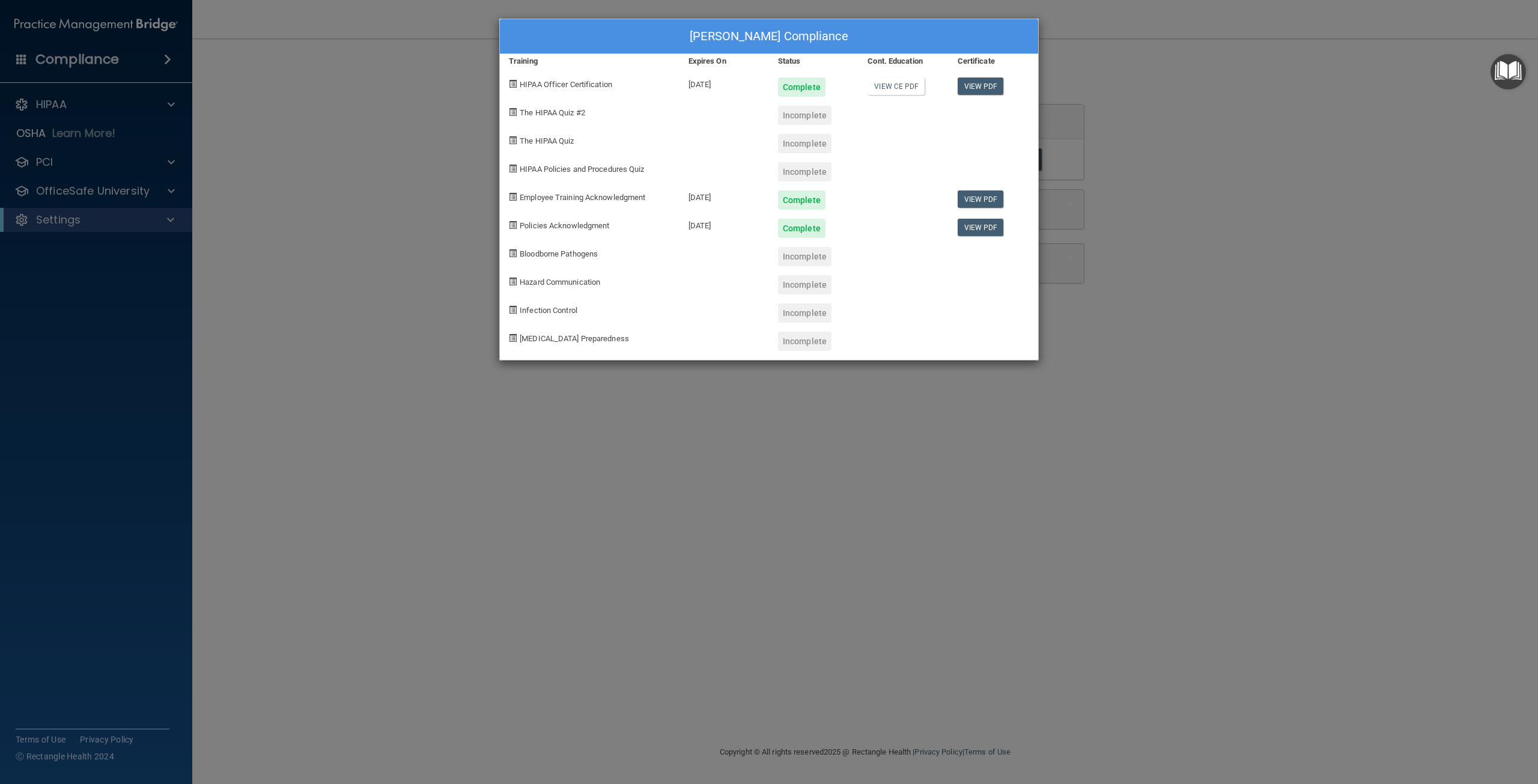
click at [350, 412] on div "Jerica Gonzales's Compliance Training Expires On Status Cont. Education Certifi…" at bounding box center [769, 392] width 1538 height 784
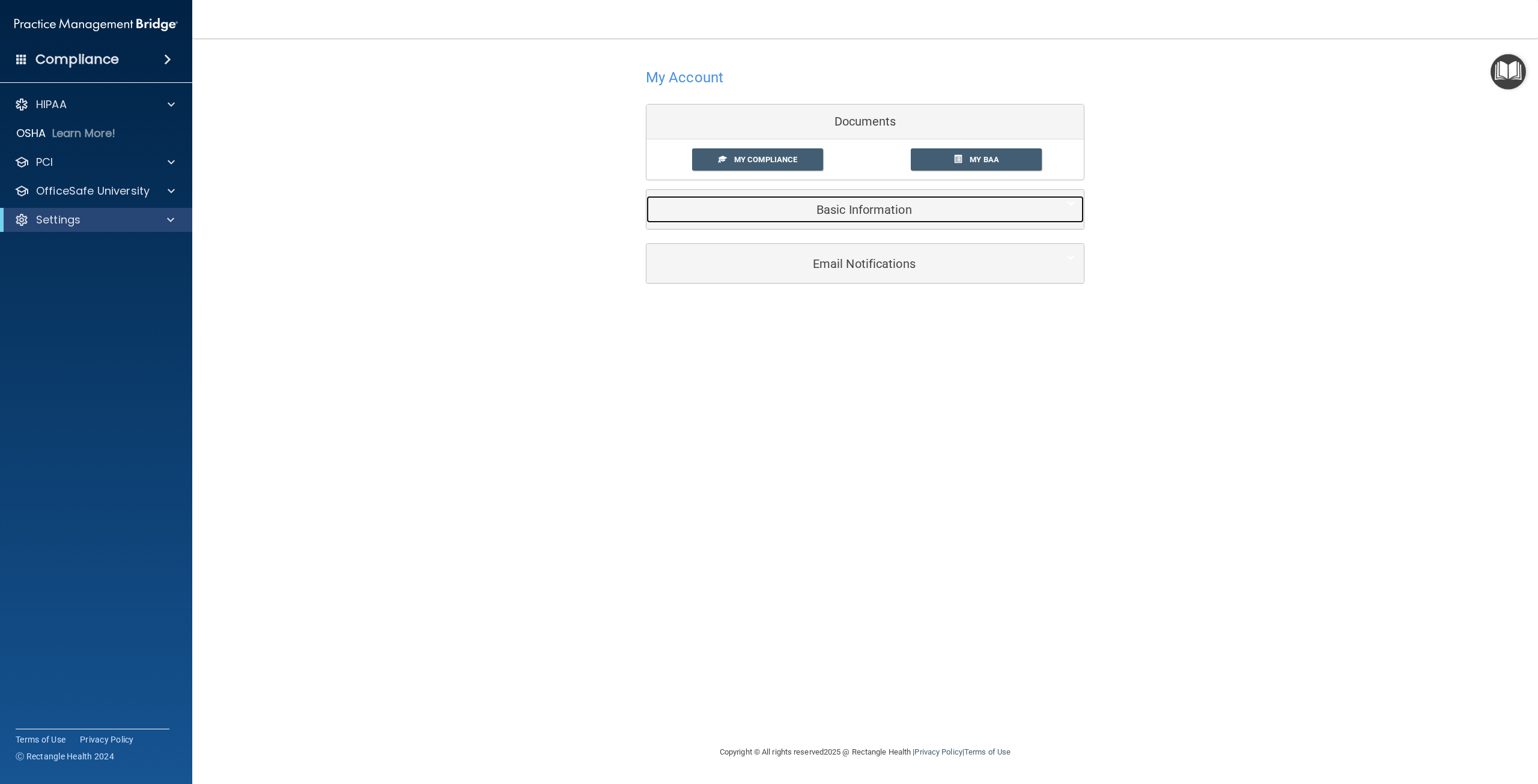
click at [901, 211] on h5 "Basic Information" at bounding box center [846, 210] width 382 height 14
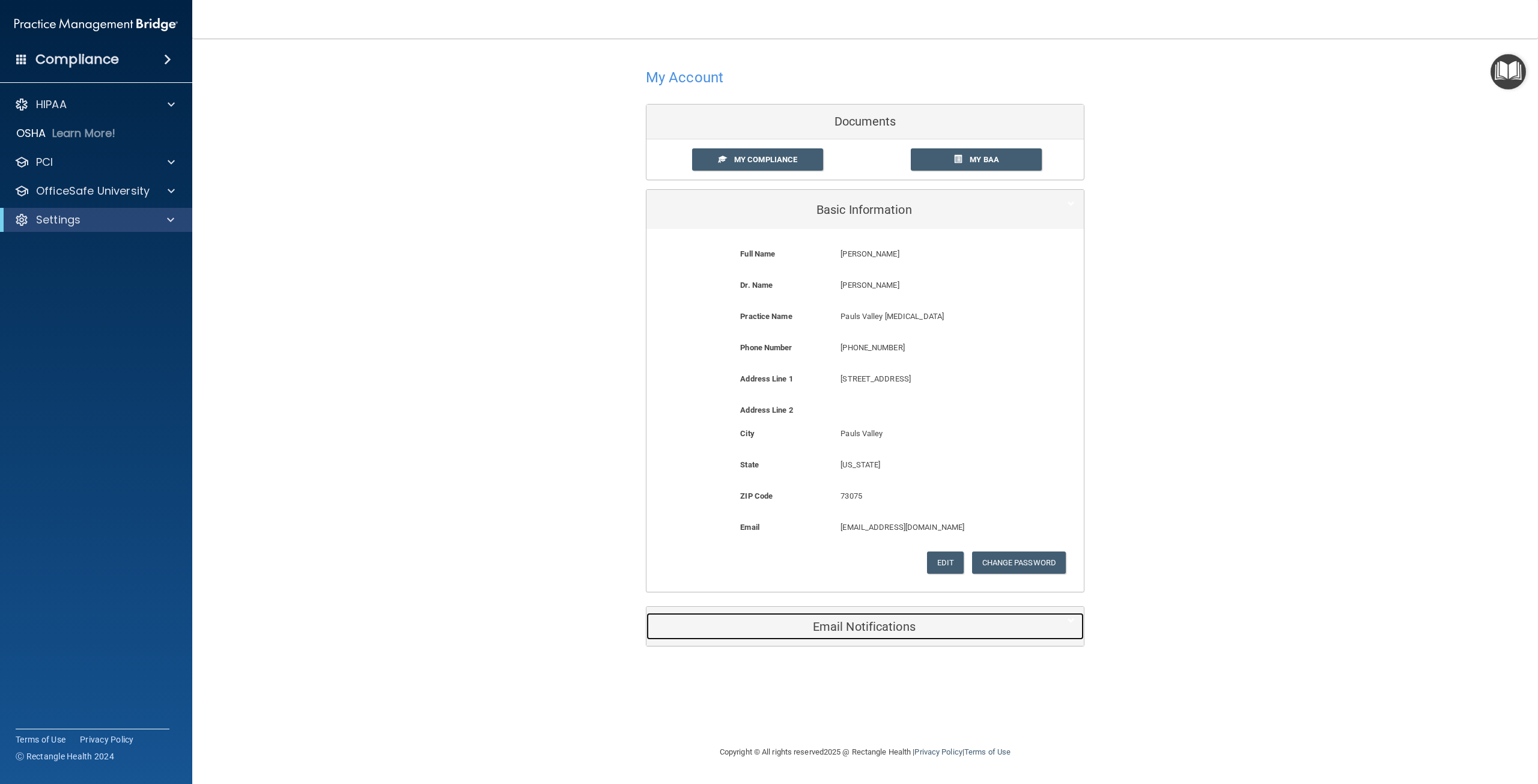
click at [856, 628] on h5 "Email Notifications" at bounding box center [846, 627] width 382 height 14
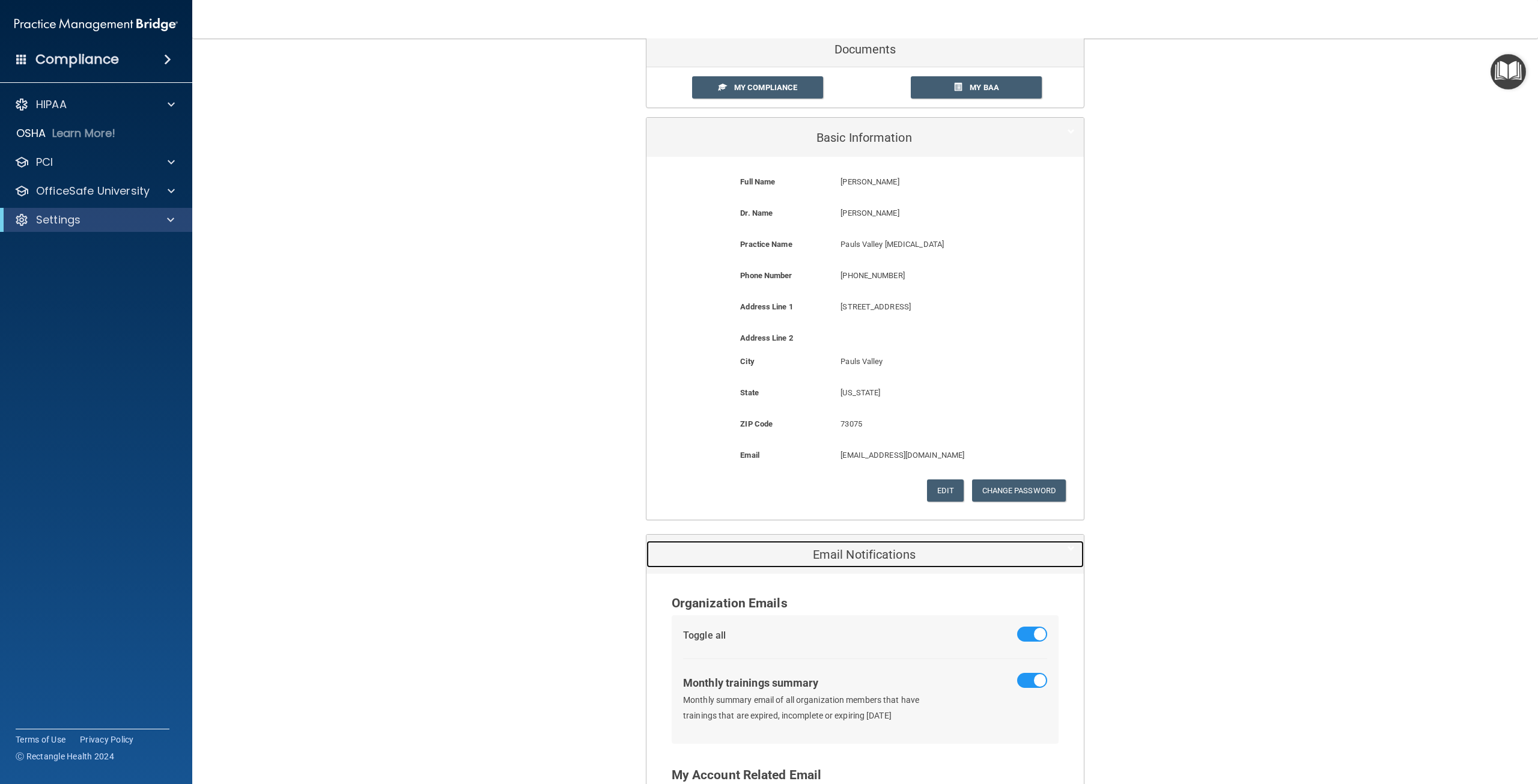
scroll to position [63, 0]
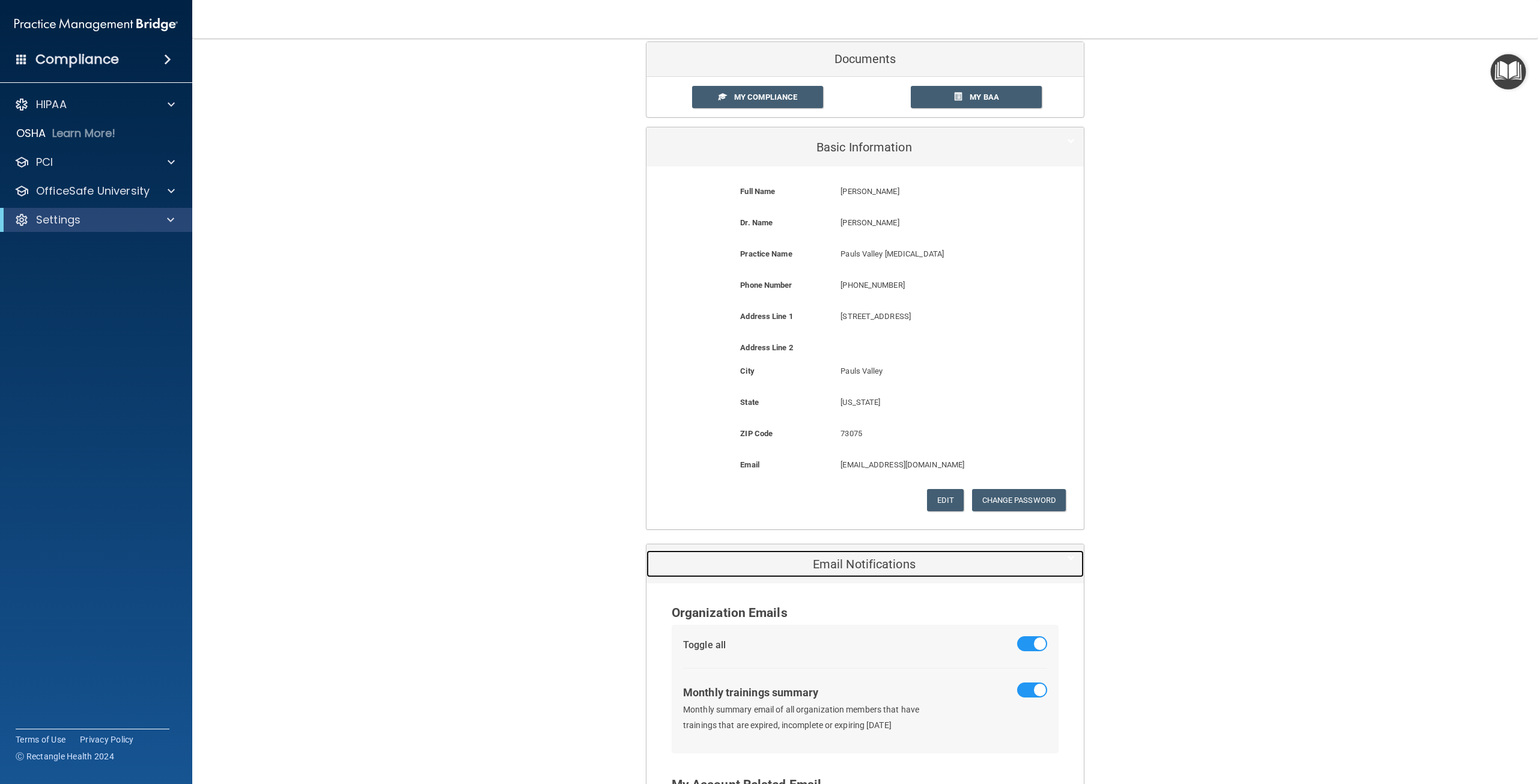
click at [889, 563] on h5 "Email Notifications" at bounding box center [846, 564] width 382 height 14
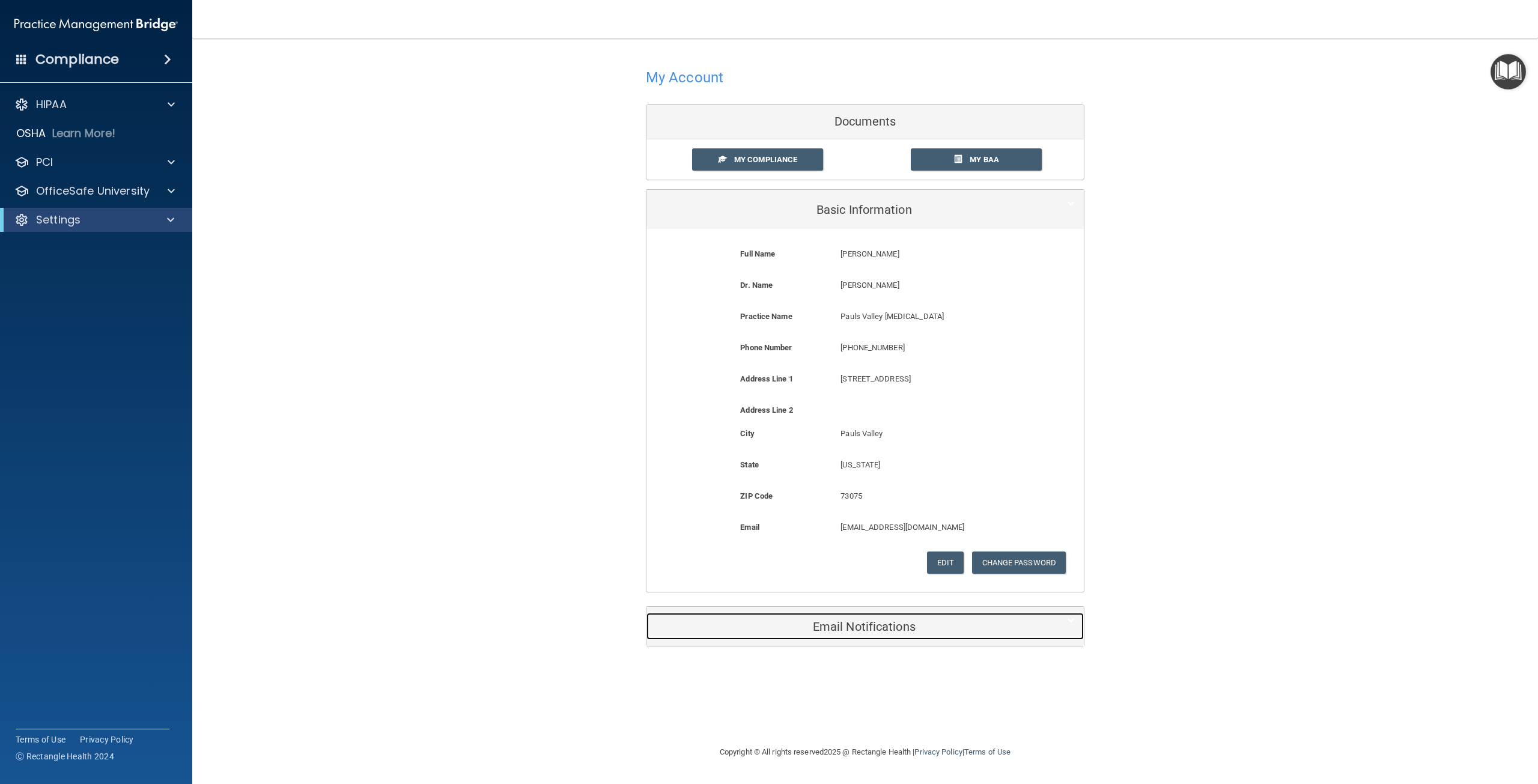
scroll to position [0, 0]
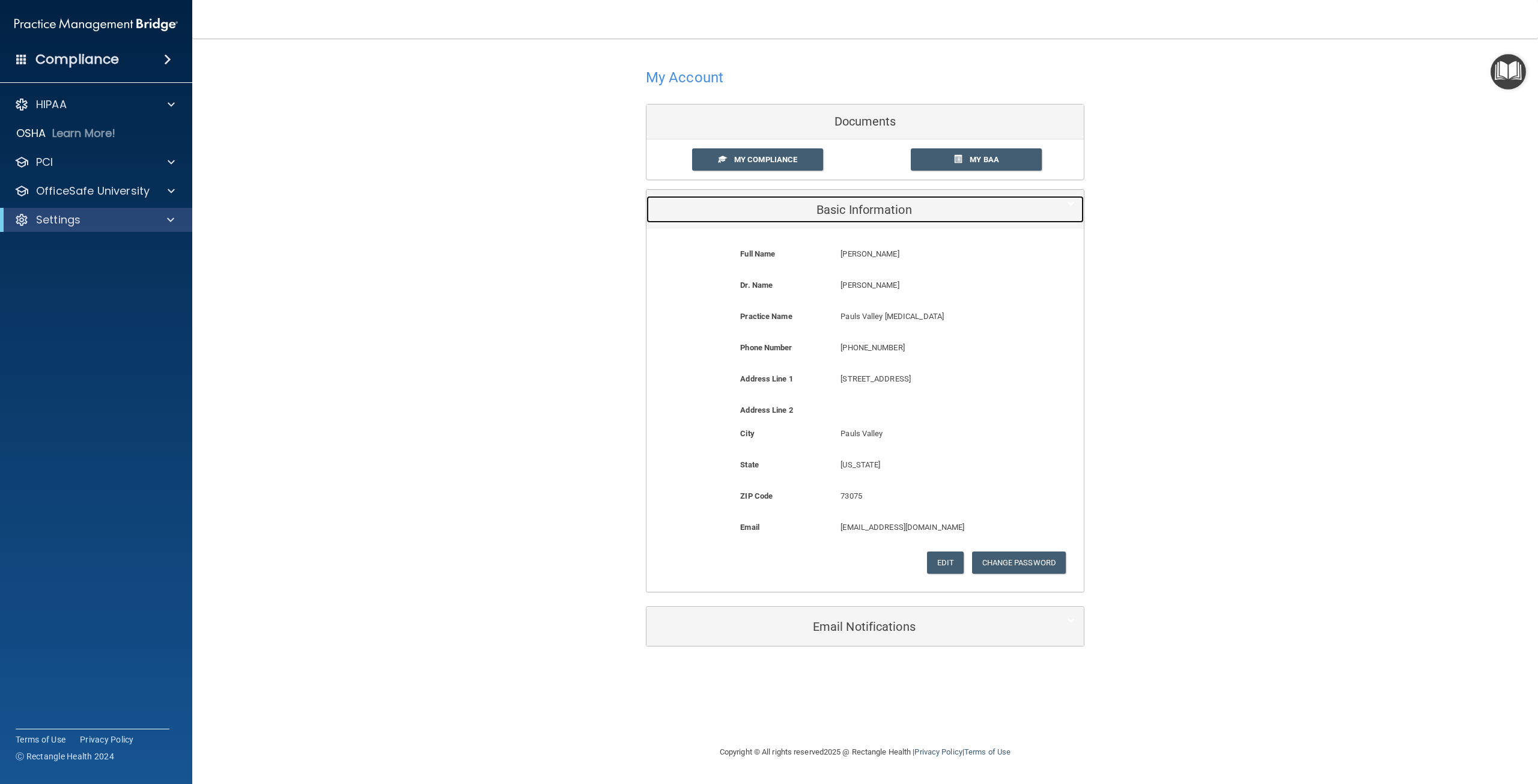
click at [840, 203] on h5 "Basic Information" at bounding box center [846, 210] width 382 height 14
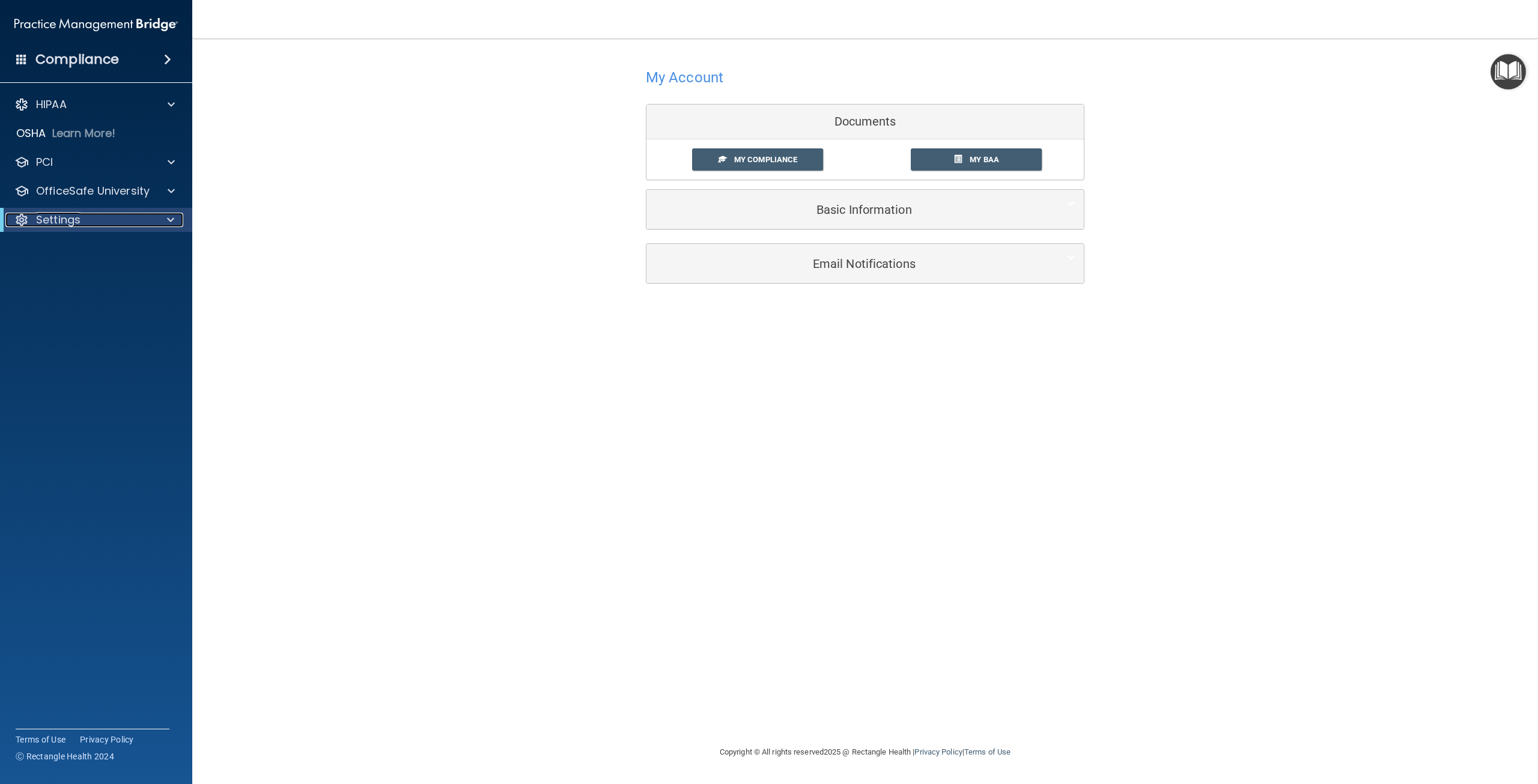
click at [167, 213] on span at bounding box center [170, 219] width 7 height 15
click at [84, 281] on p "My Users" at bounding box center [90, 278] width 164 height 12
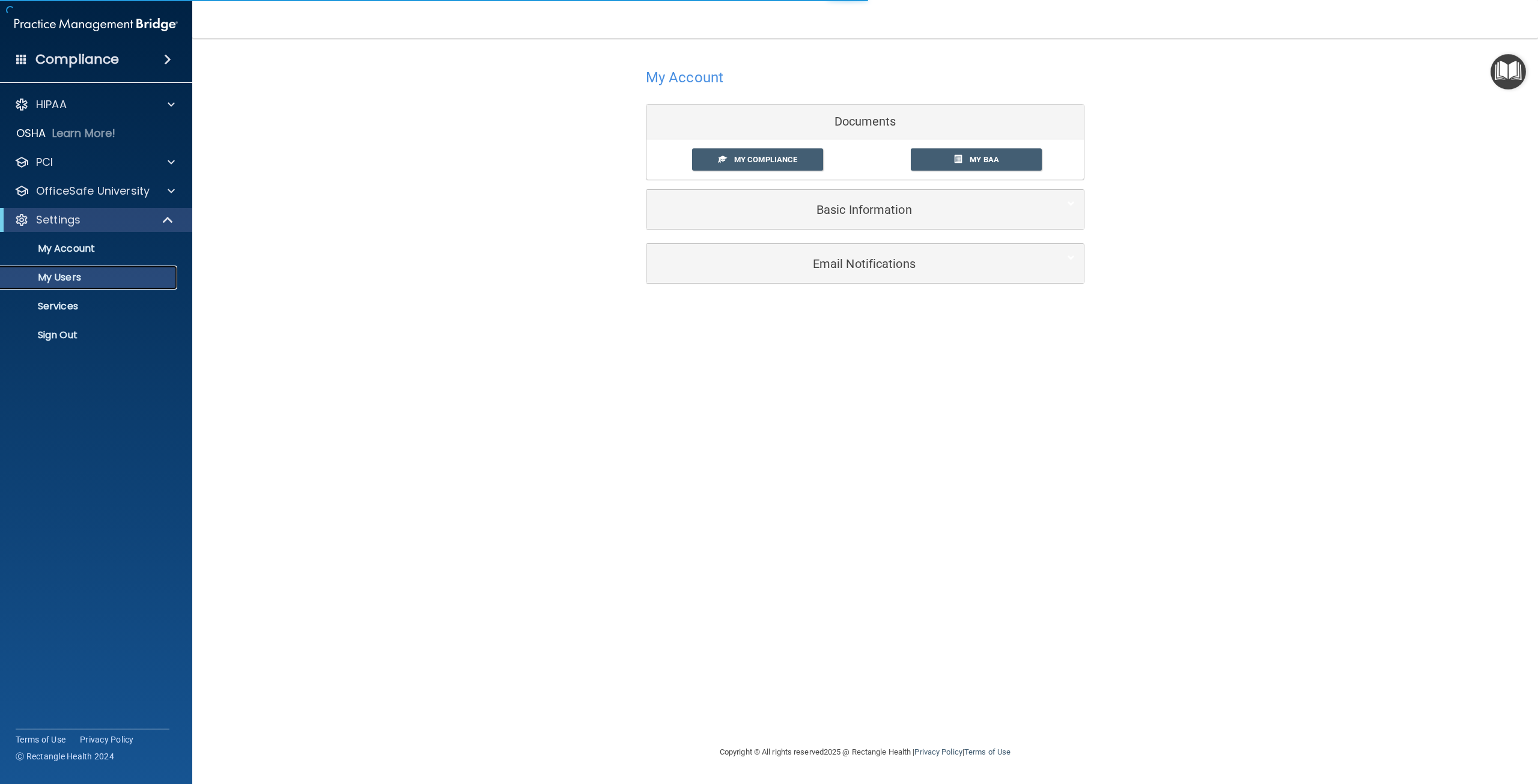
select select "20"
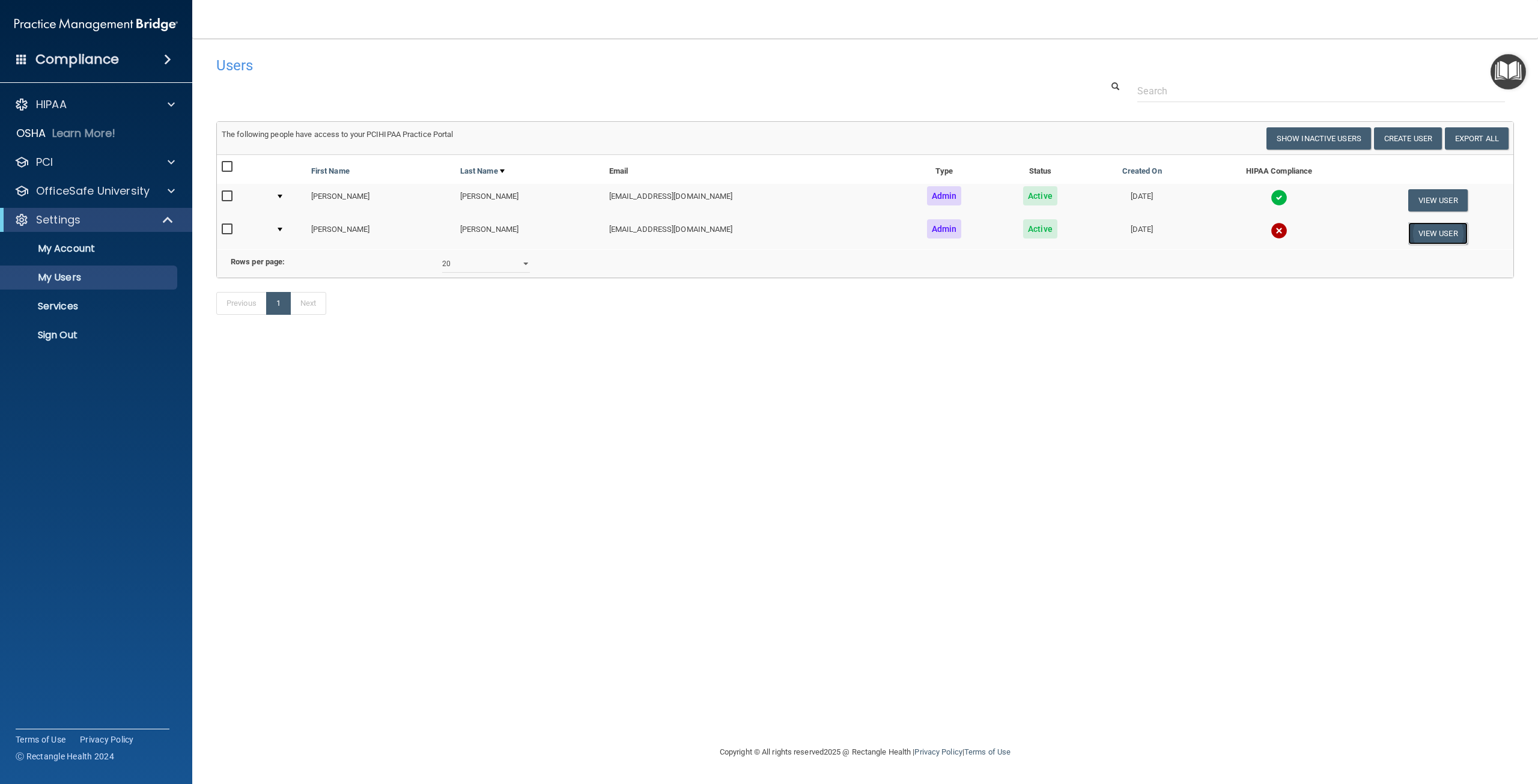
click at [1428, 235] on button "View User" at bounding box center [1437, 233] width 60 height 22
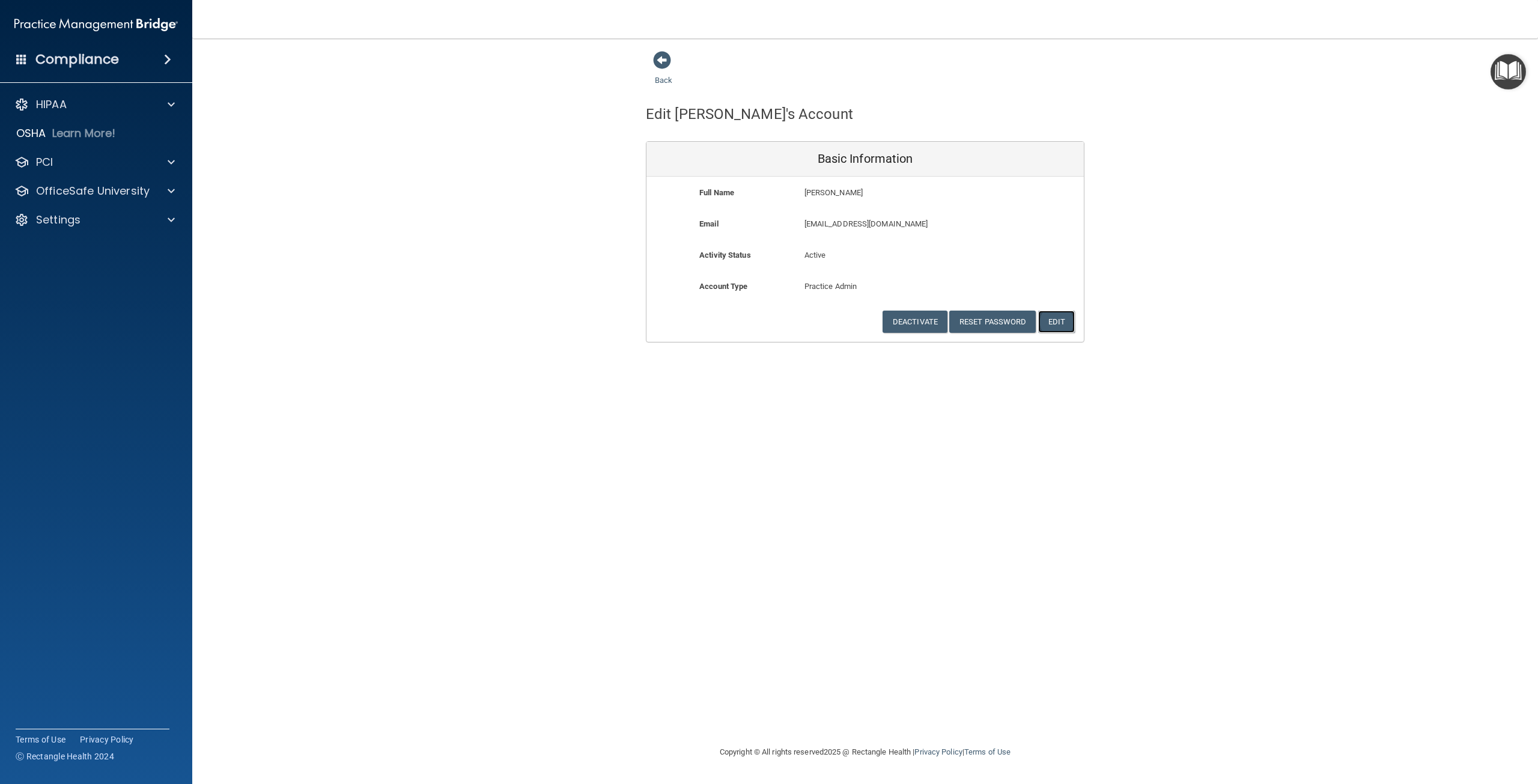
click at [1057, 322] on button "Edit" at bounding box center [1056, 322] width 36 height 22
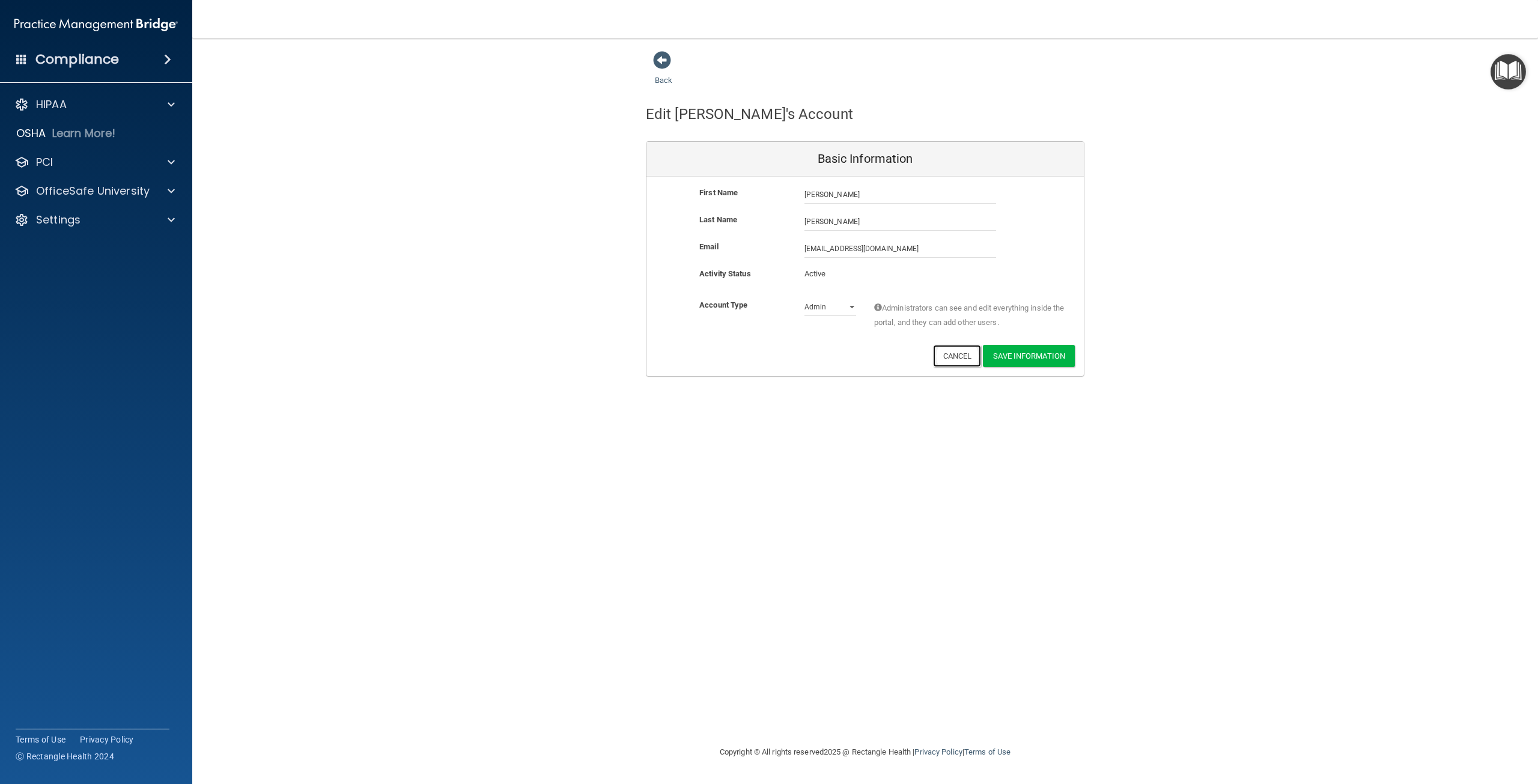
click at [961, 354] on button "Cancel" at bounding box center [957, 356] width 49 height 22
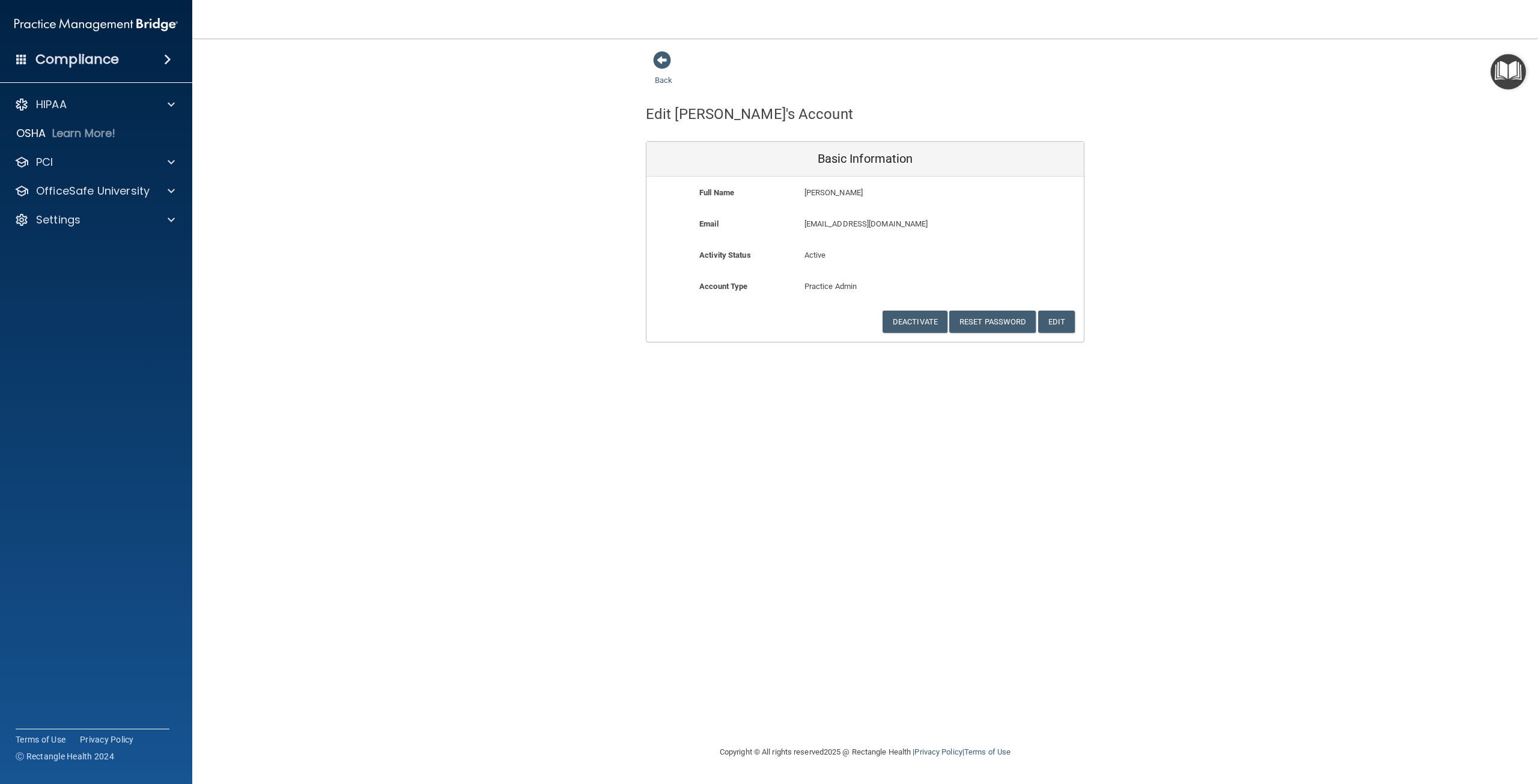
click at [664, 70] on div "Back" at bounding box center [681, 69] width 73 height 37
click at [662, 75] on link "Back" at bounding box center [664, 73] width 18 height 23
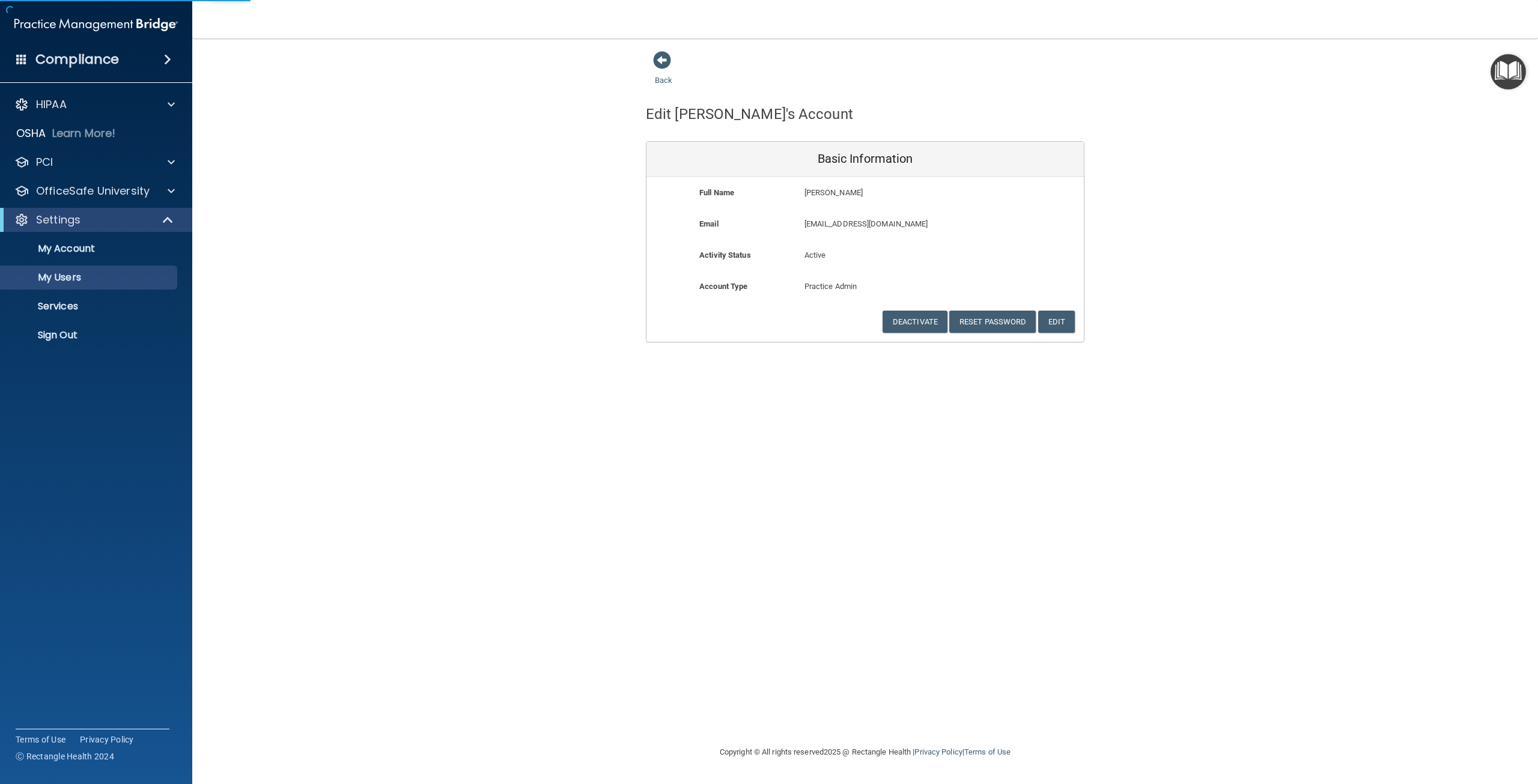
select select "20"
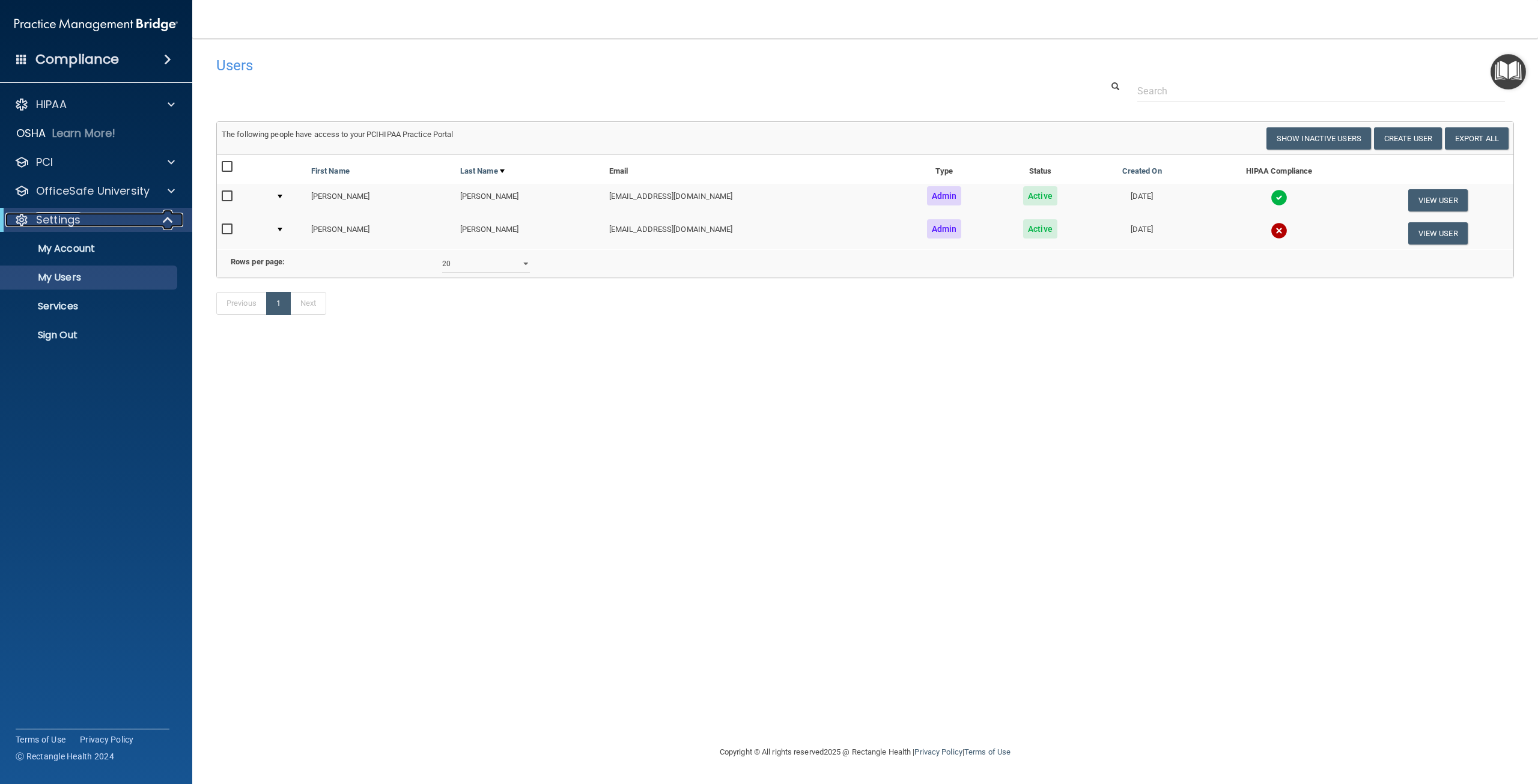
click at [164, 224] on span at bounding box center [169, 219] width 10 height 15
click at [152, 69] on div "Compliance" at bounding box center [96, 59] width 193 height 26
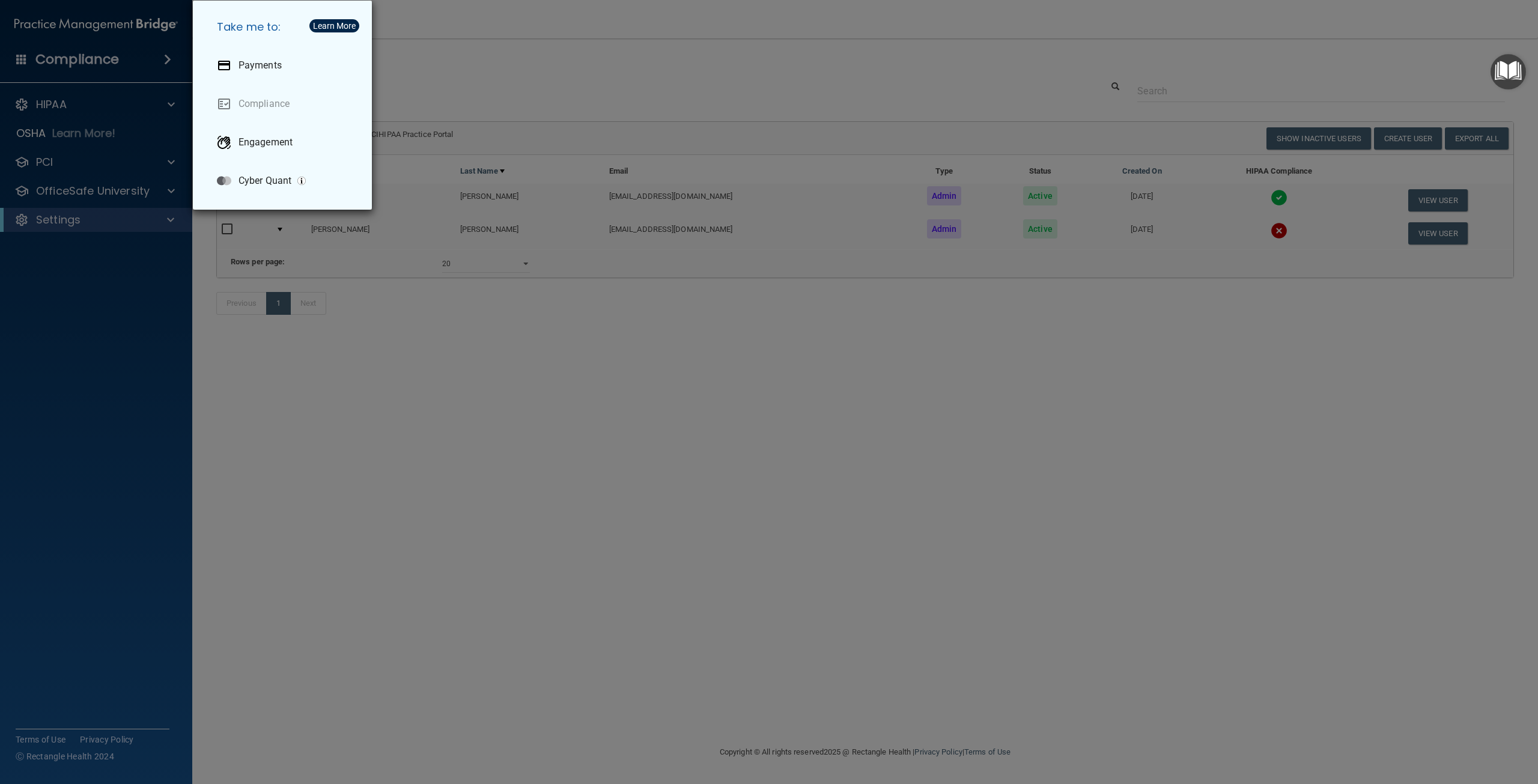
click at [481, 67] on div "Take me to: Payments Compliance Engagement Cyber Quant" at bounding box center [769, 392] width 1538 height 784
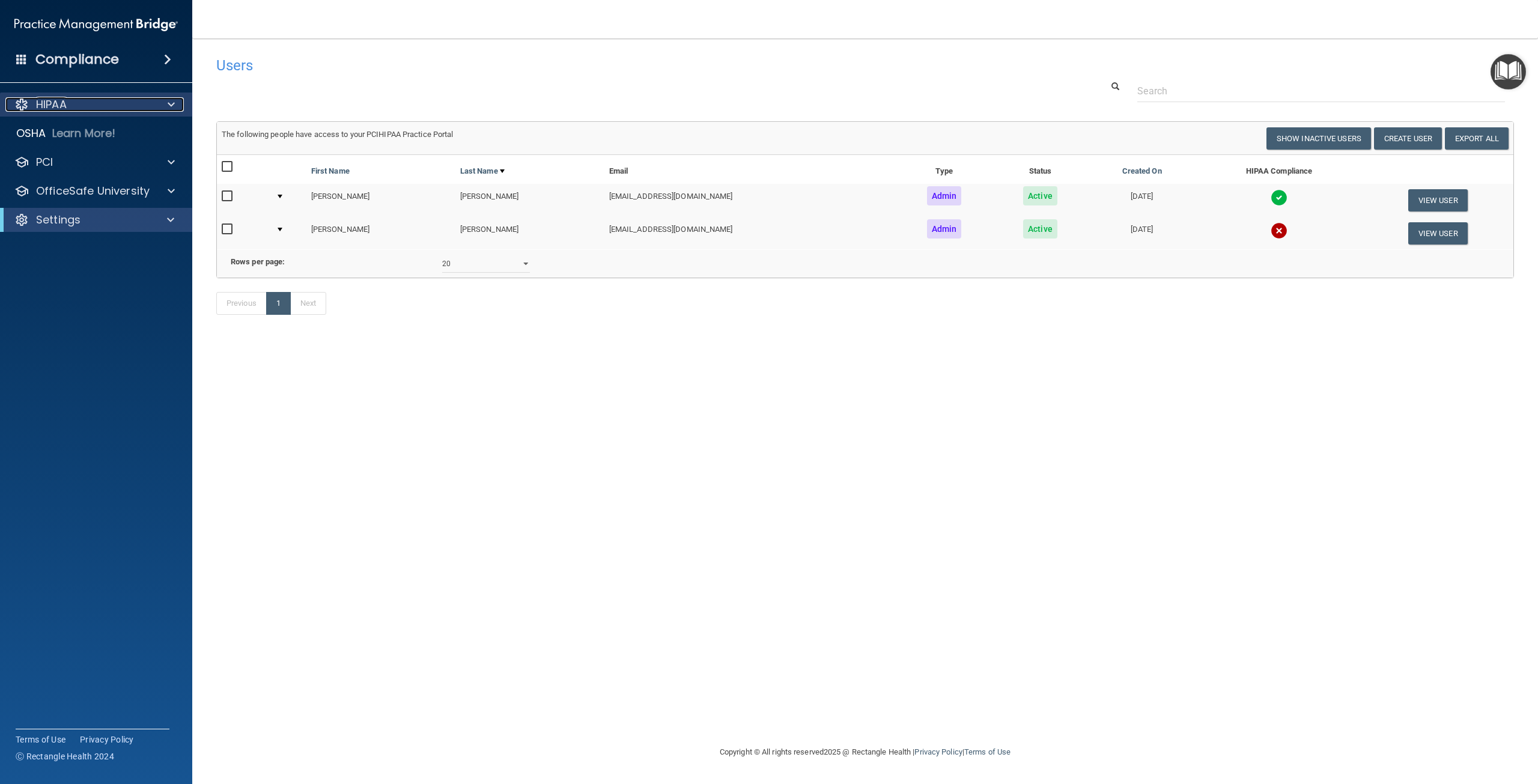
click at [120, 107] on div "HIPAA" at bounding box center [80, 105] width 149 height 15
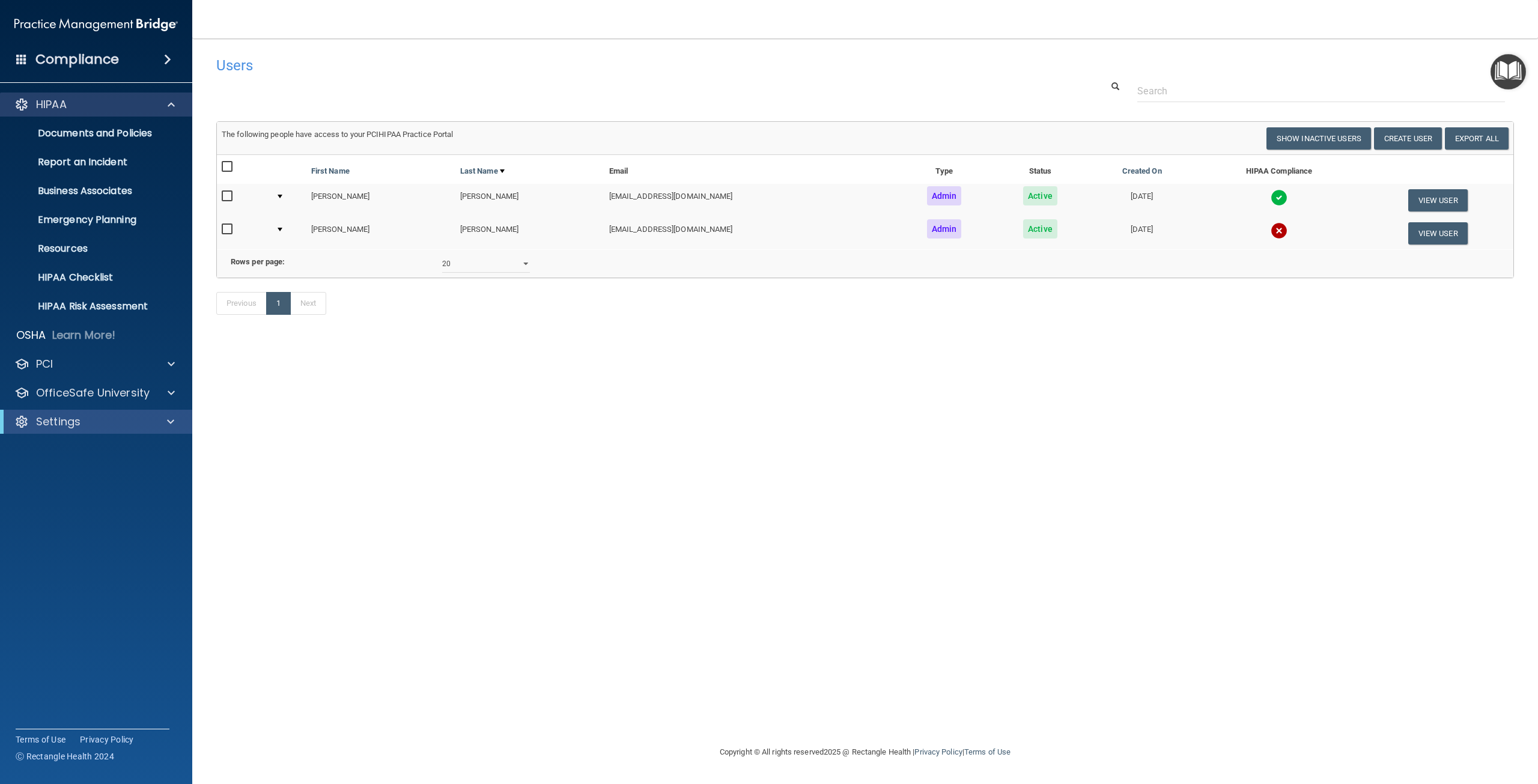
click at [110, 111] on div "HIPAA" at bounding box center [96, 105] width 193 height 24
click at [133, 104] on div "HIPAA" at bounding box center [80, 105] width 149 height 15
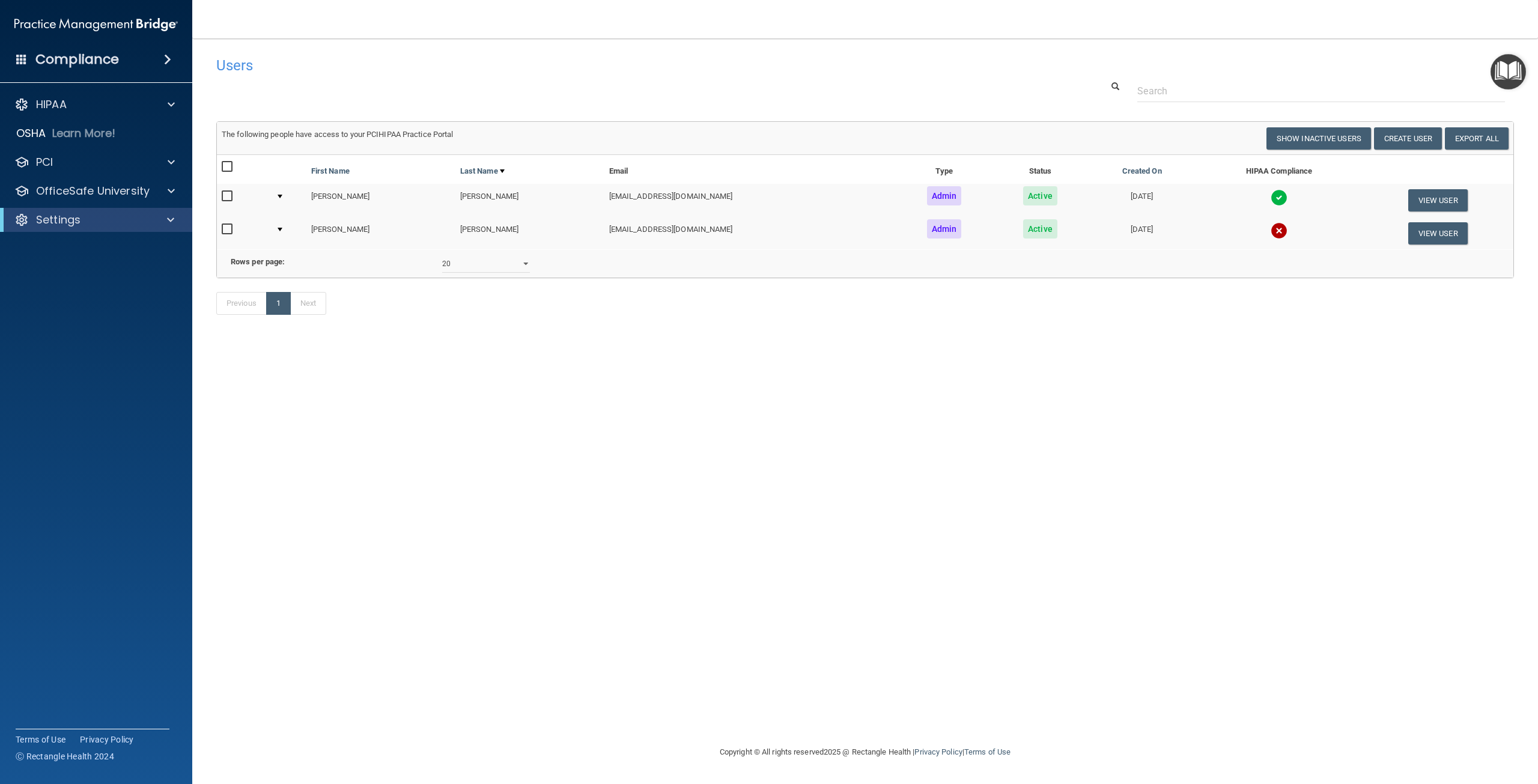
click at [66, 28] on img at bounding box center [96, 24] width 163 height 24
click at [101, 57] on h4 "Compliance" at bounding box center [76, 59] width 83 height 17
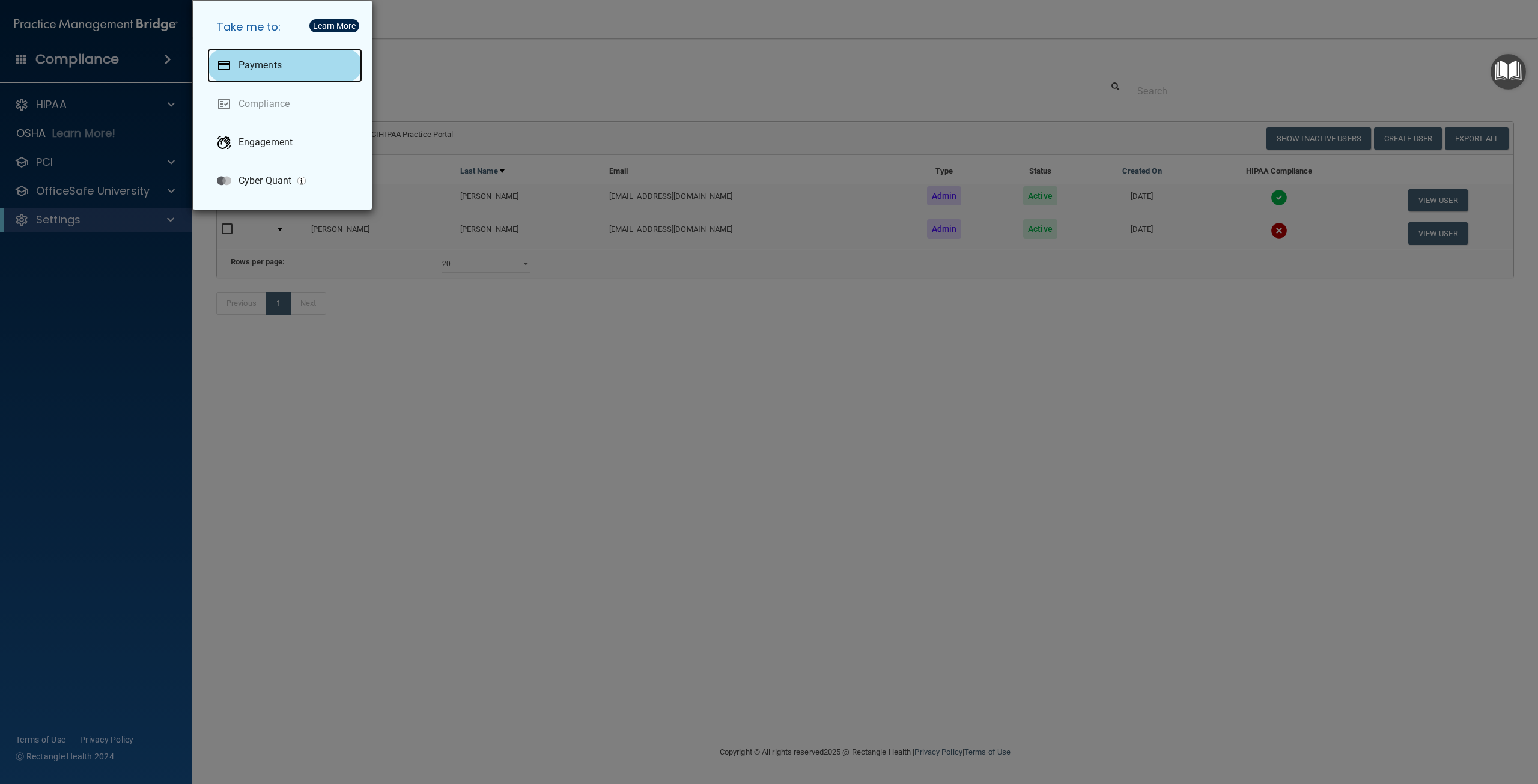
click at [280, 62] on p "Payments" at bounding box center [260, 65] width 43 height 12
